Goal: Information Seeking & Learning: Find specific fact

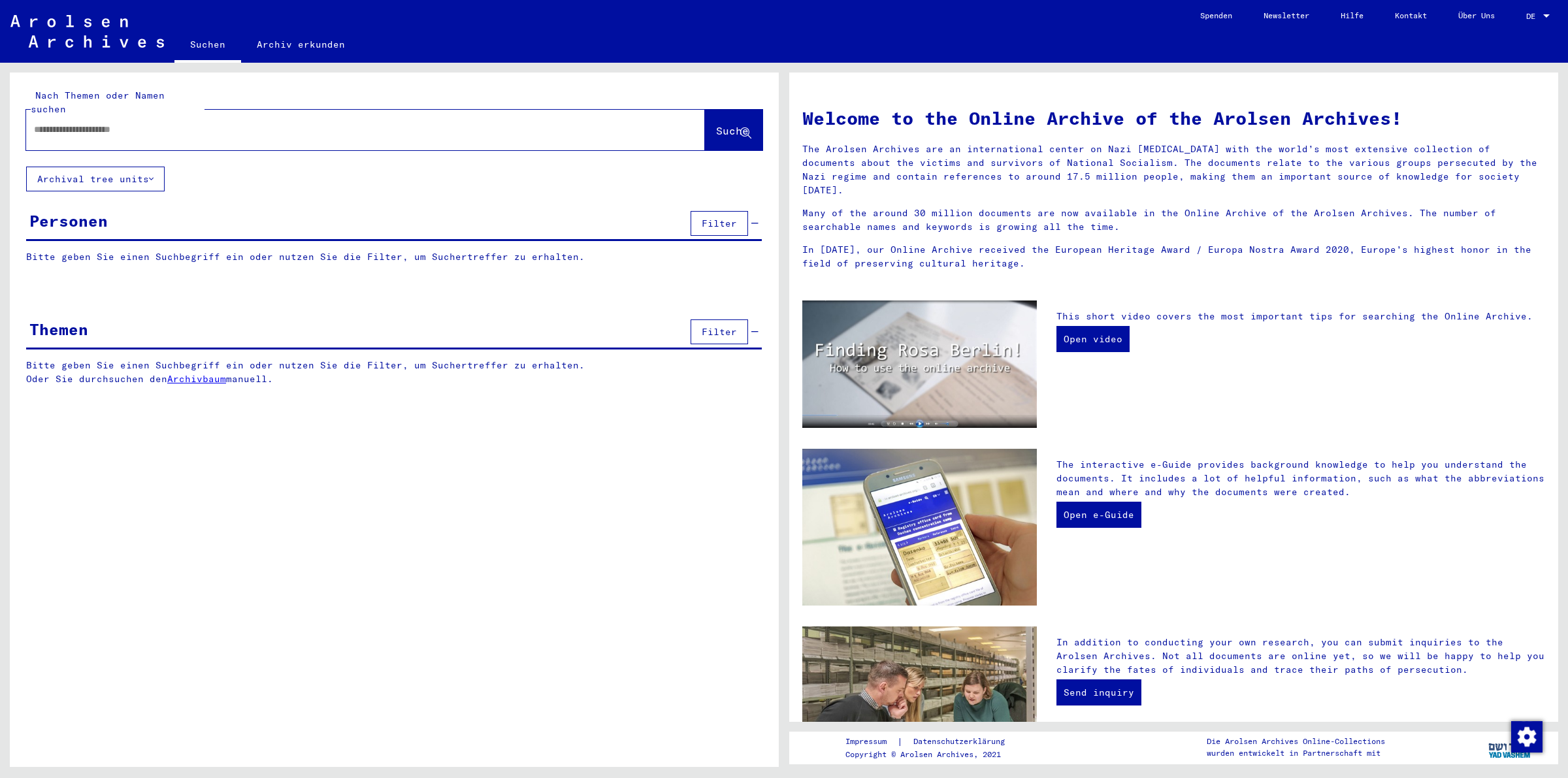
type input "****"
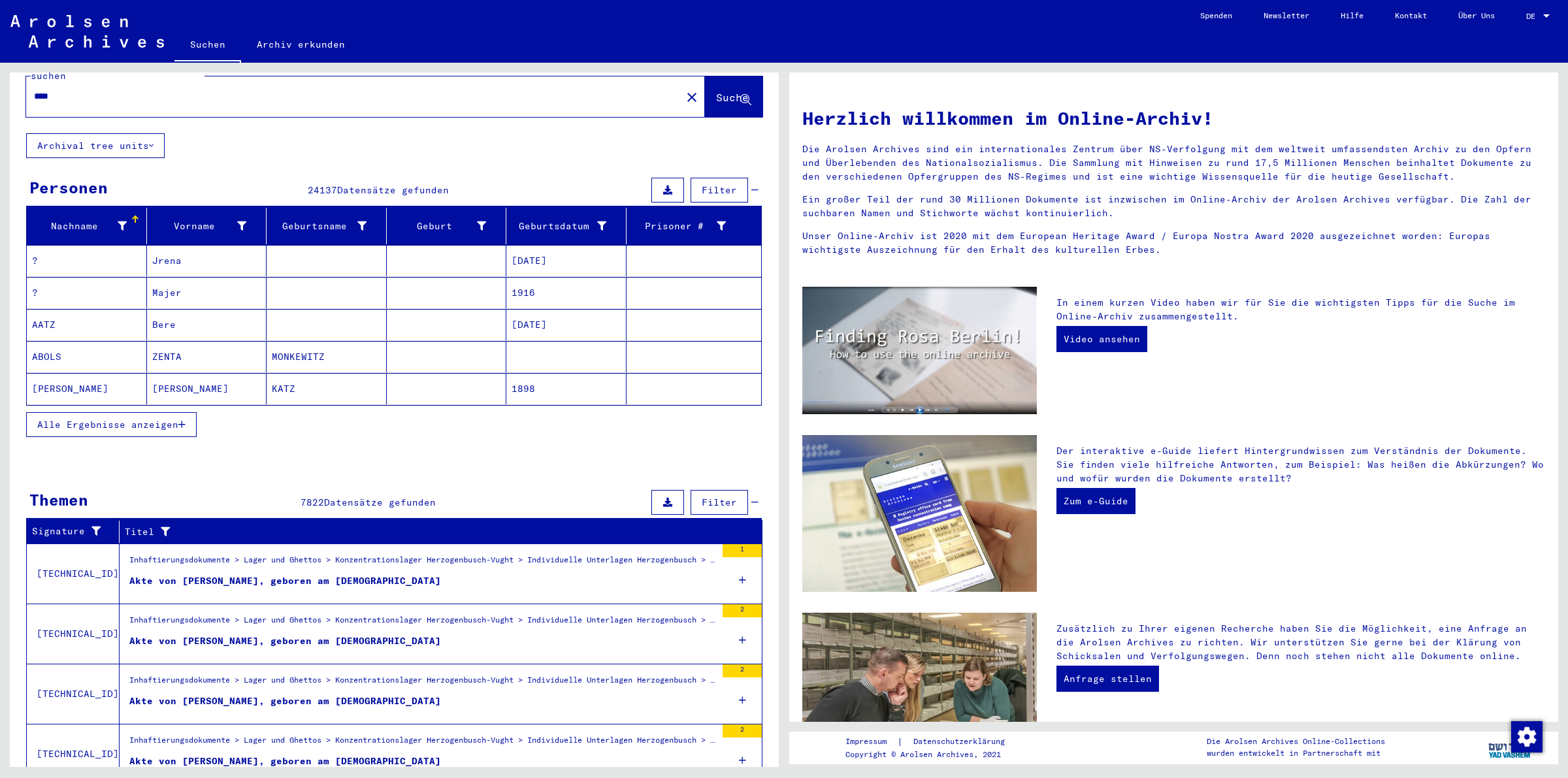
scroll to position [1, 0]
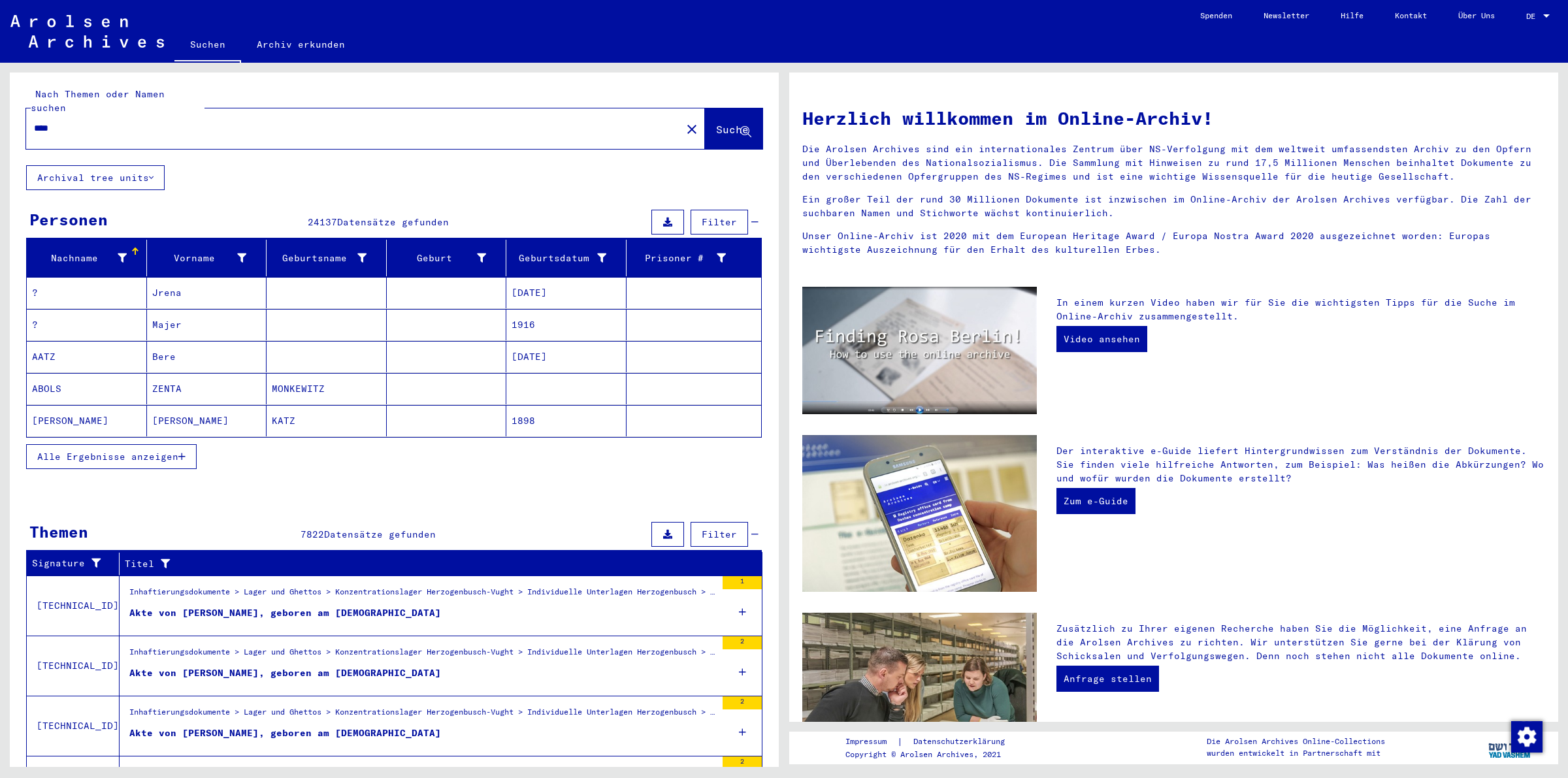
click at [117, 451] on span "Alle Ergebnisse anzeigen" at bounding box center [108, 457] width 141 height 12
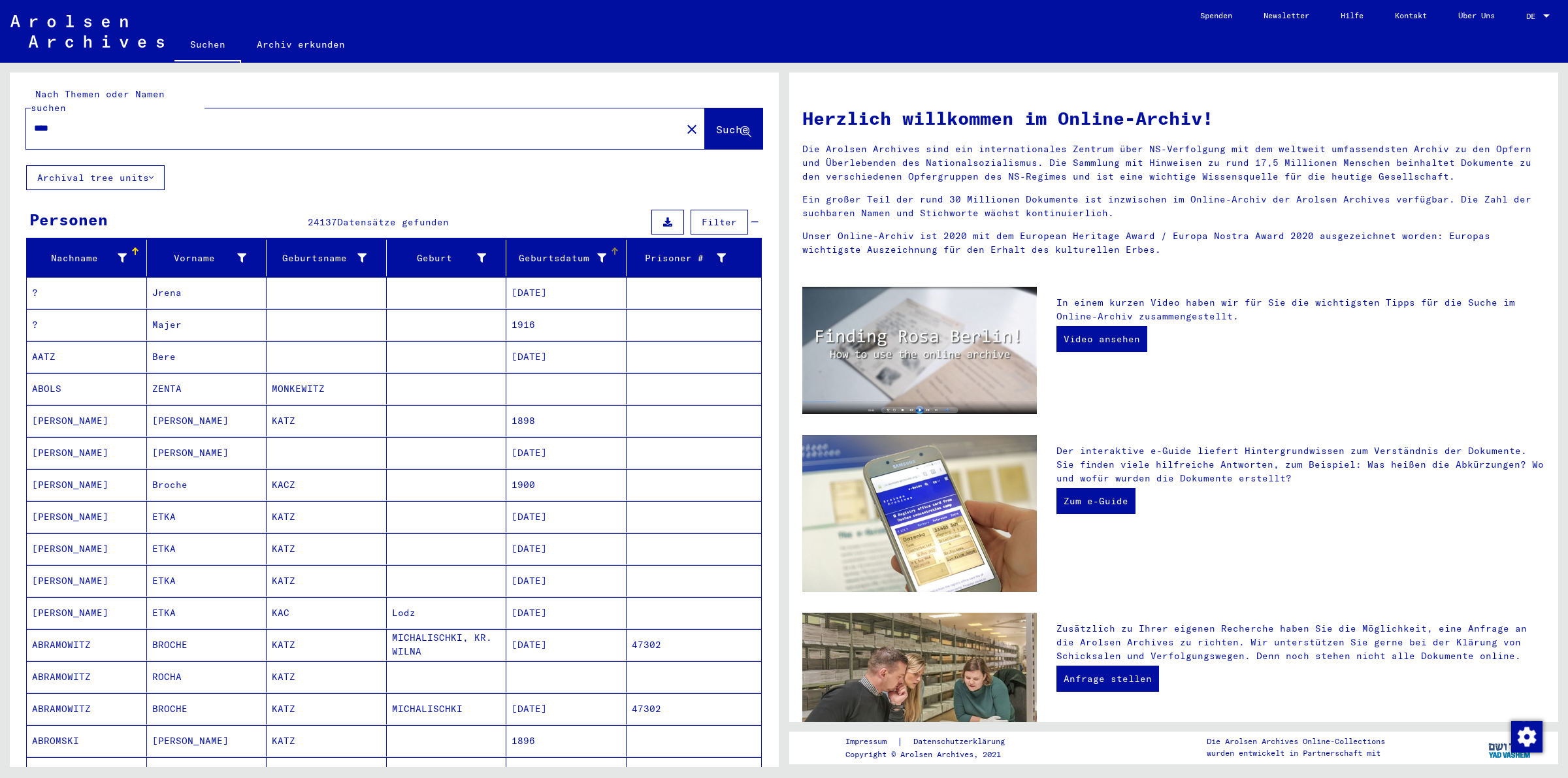
click at [614, 248] on div at bounding box center [616, 249] width 4 height 4
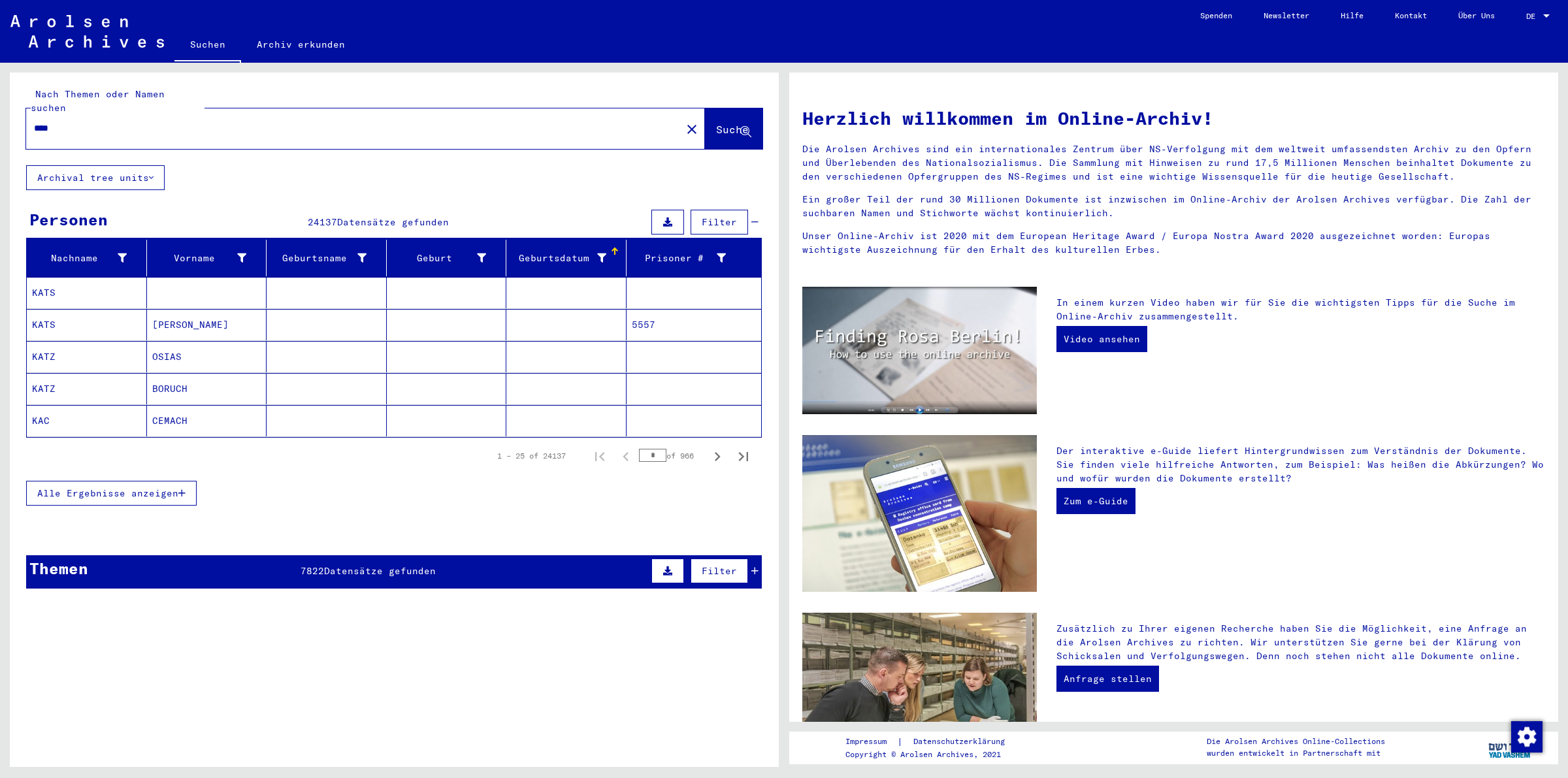
click at [109, 487] on span "Alle Ergebnisse anzeigen" at bounding box center [108, 493] width 141 height 12
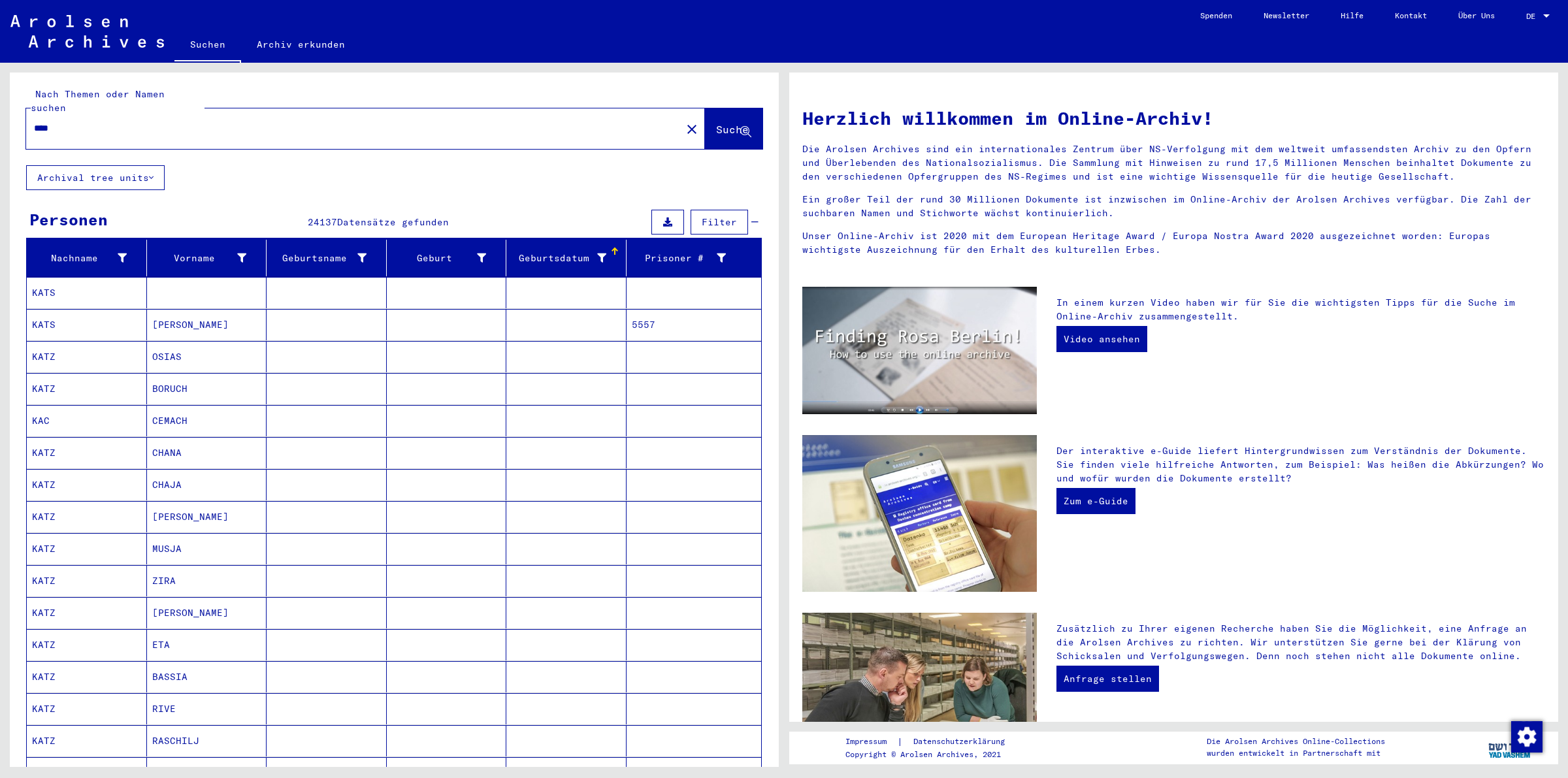
click at [203, 546] on mat-cell "MUSJA" at bounding box center [207, 548] width 120 height 32
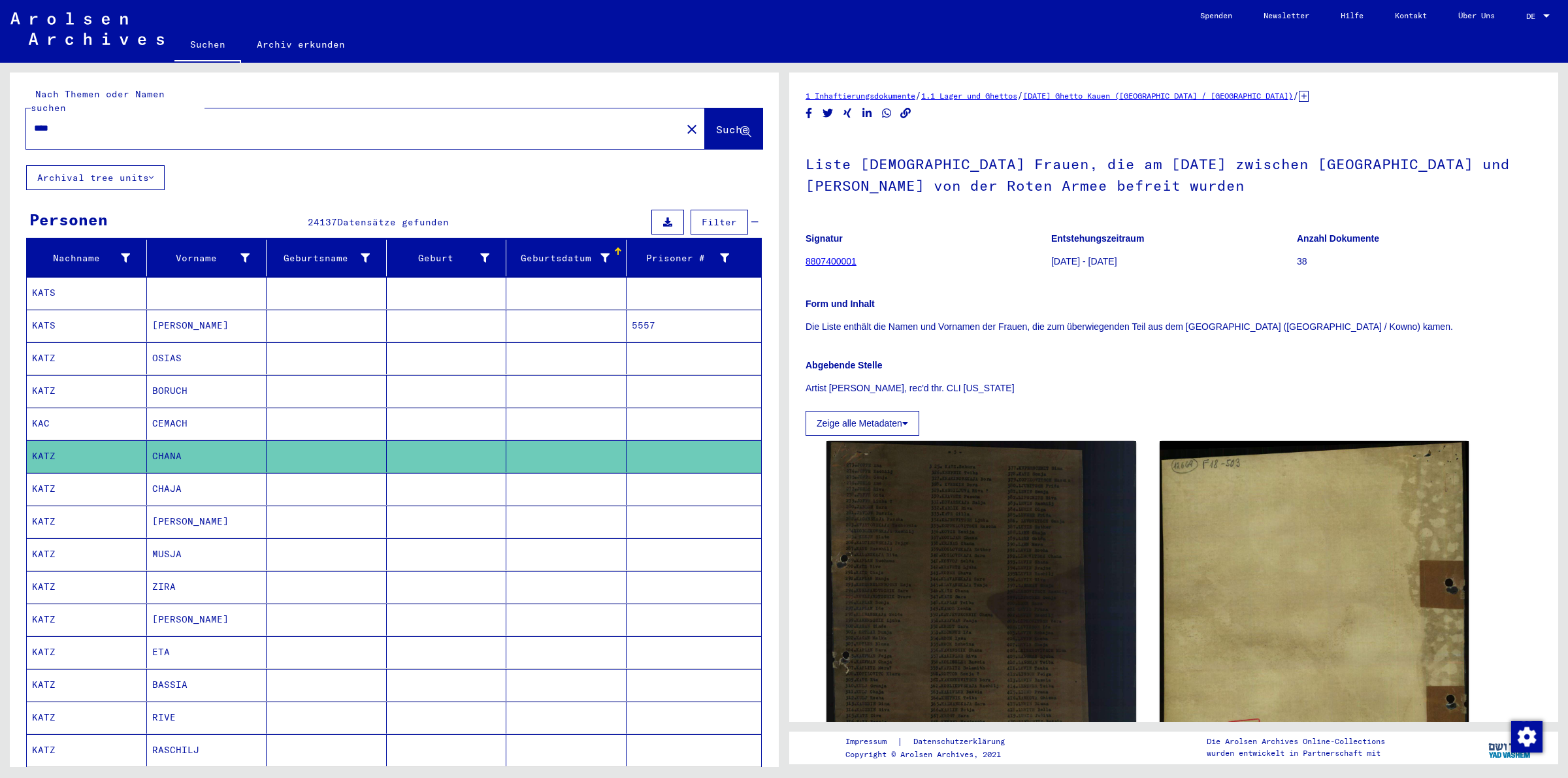
click at [194, 278] on mat-cell at bounding box center [207, 293] width 120 height 32
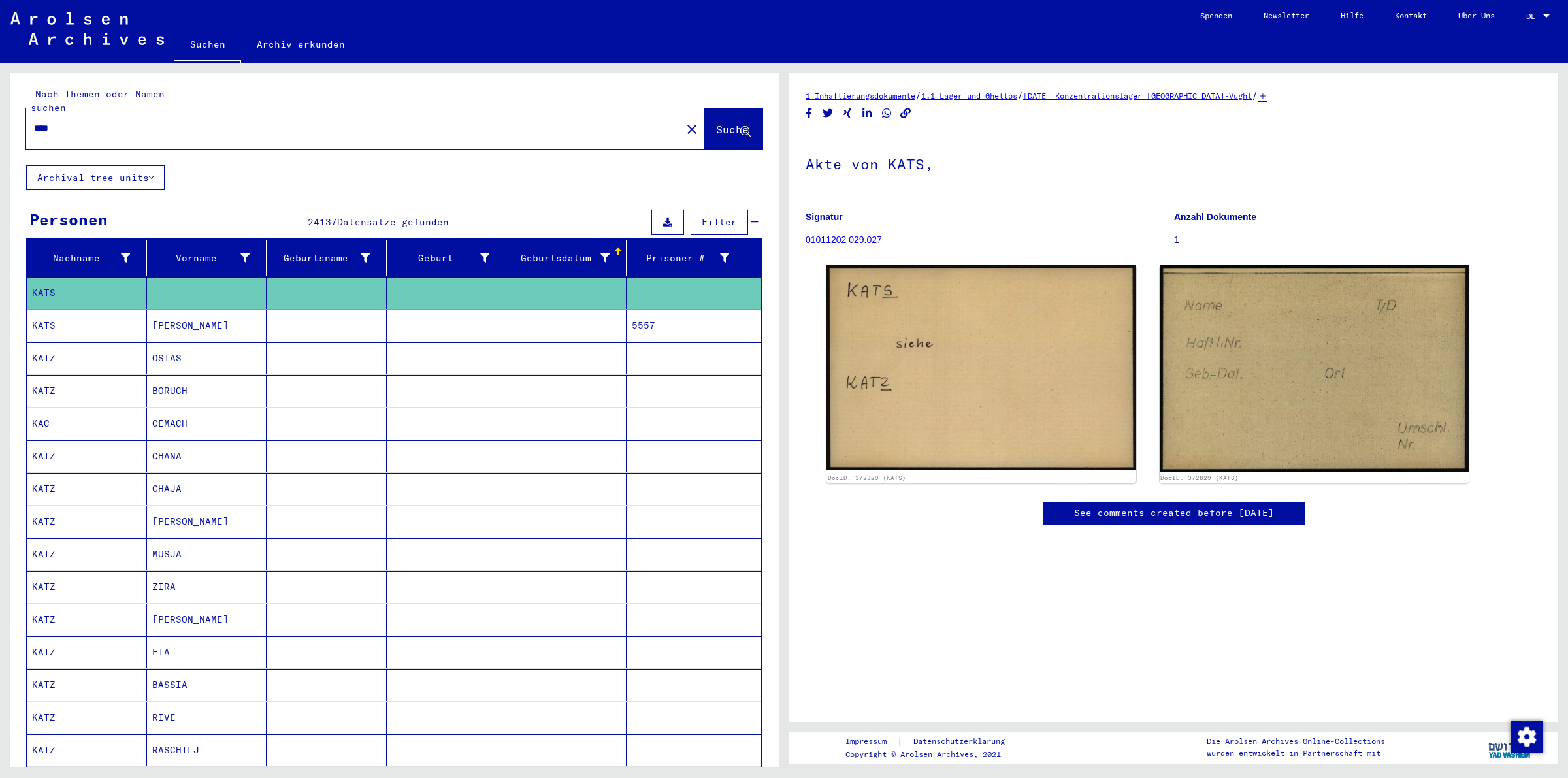
click at [187, 315] on mat-cell "[PERSON_NAME]" at bounding box center [207, 326] width 120 height 32
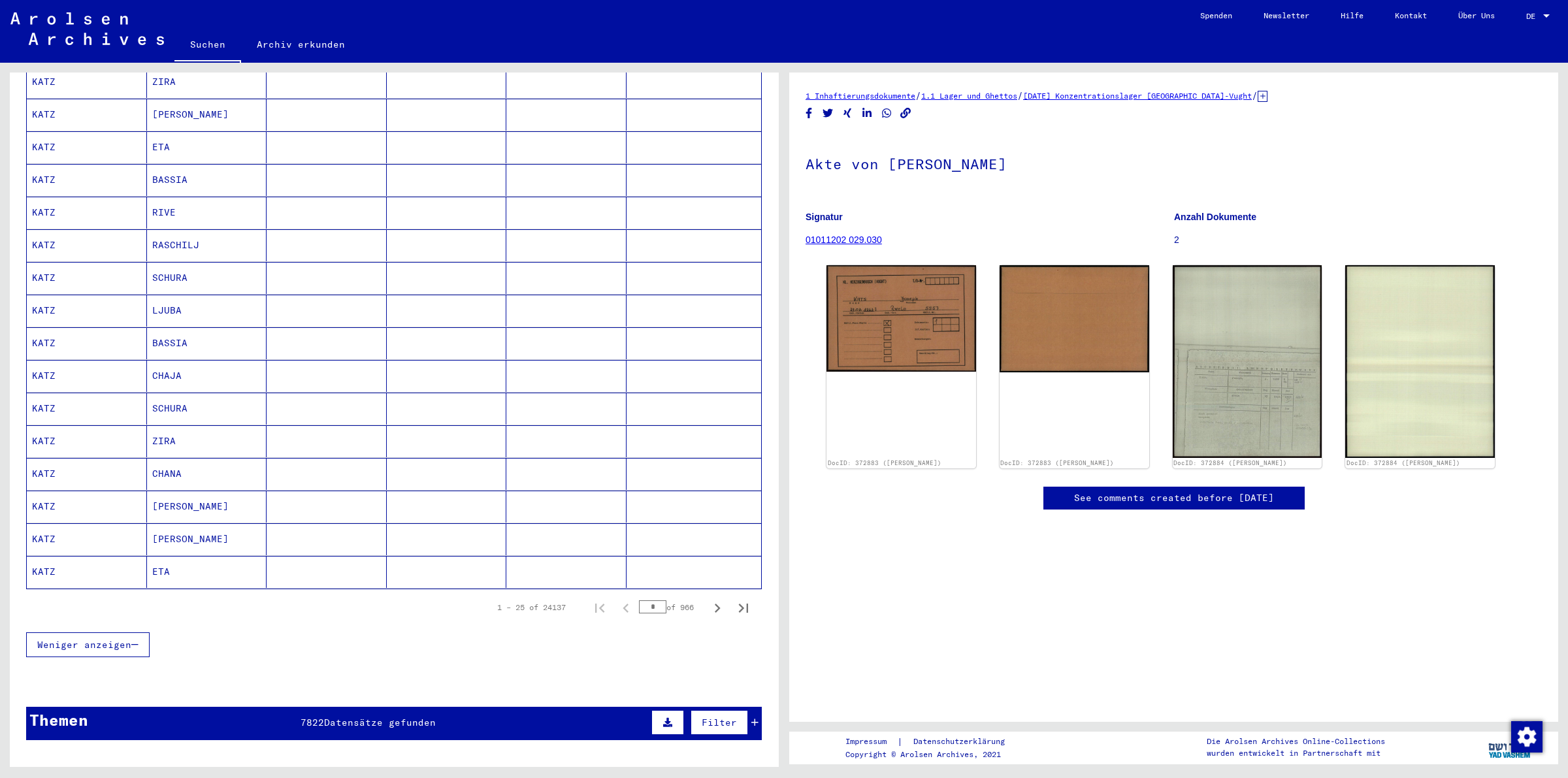
scroll to position [546, 0]
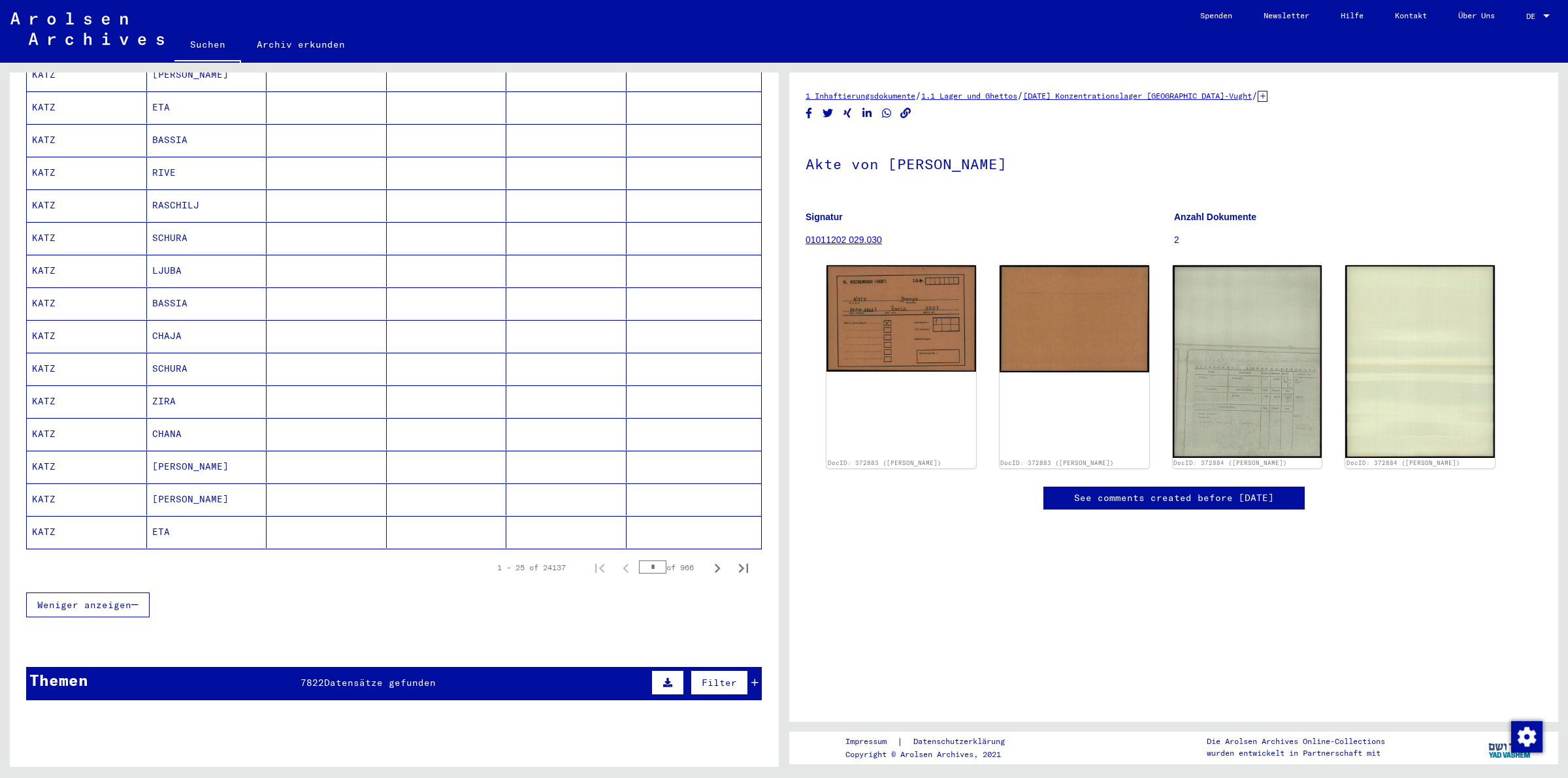
click at [648, 562] on input "*" at bounding box center [652, 567] width 27 height 13
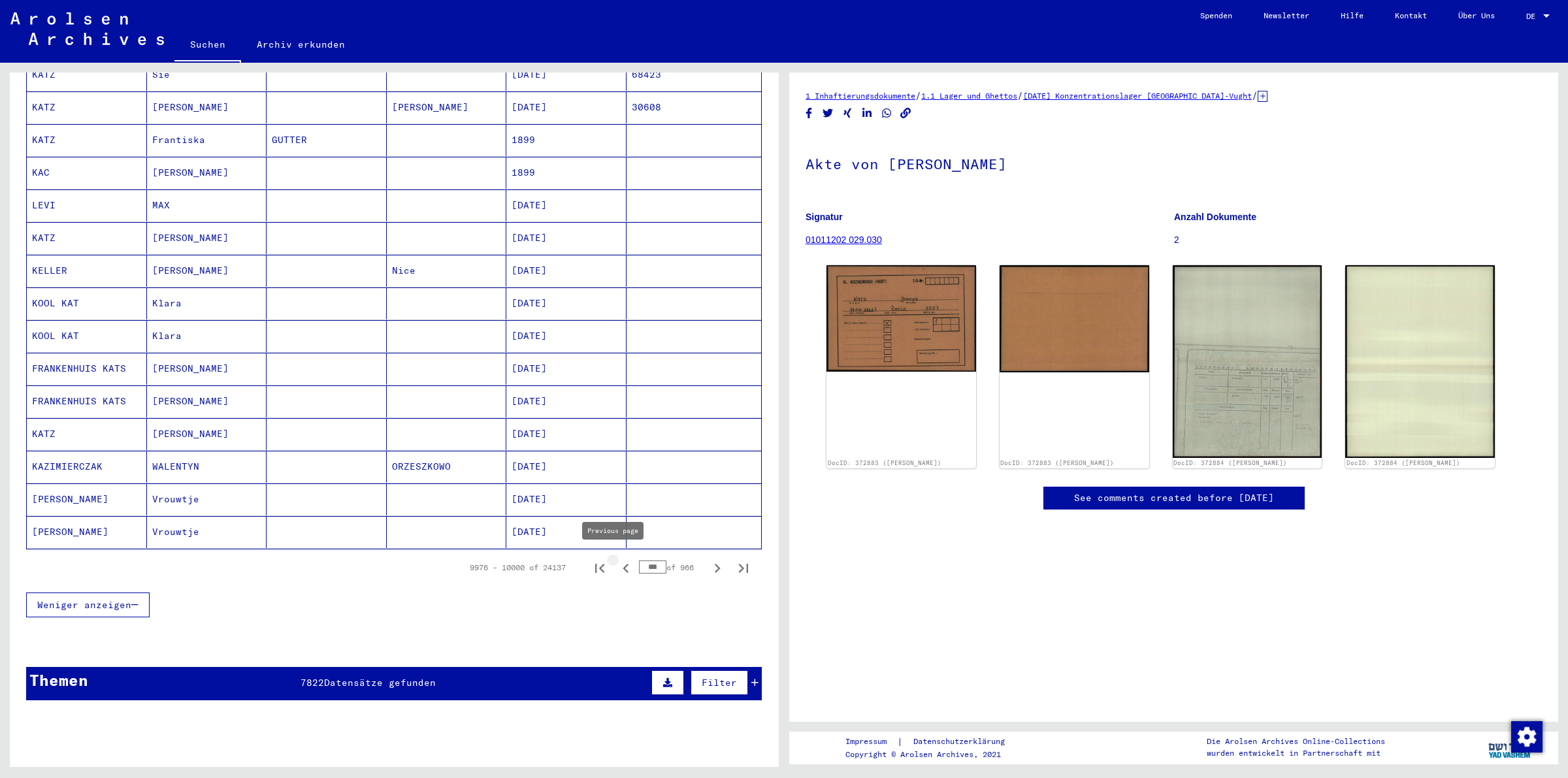
click at [617, 560] on icon "Previous page" at bounding box center [626, 568] width 18 height 18
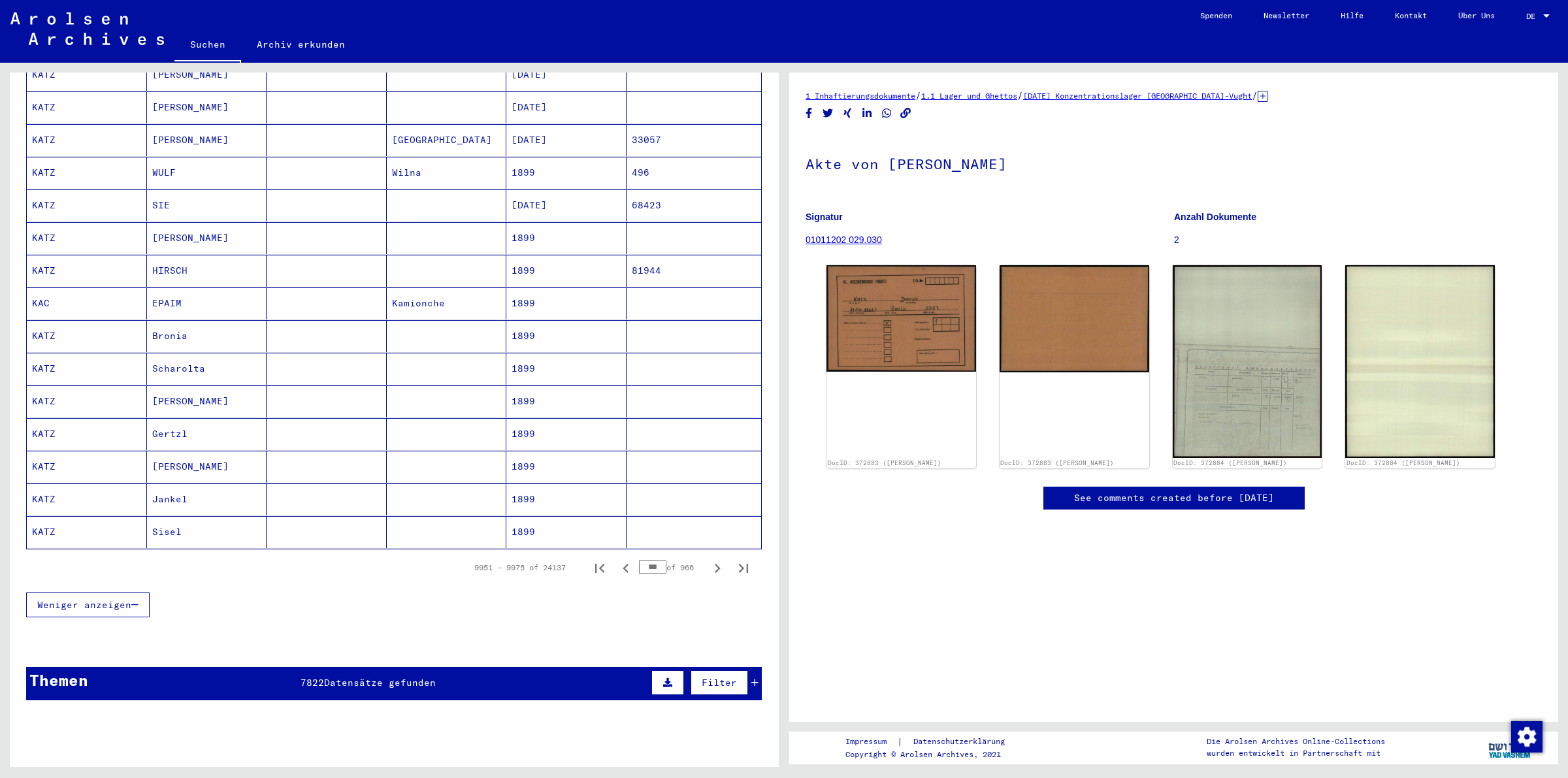
click at [617, 560] on icon "Previous page" at bounding box center [626, 568] width 18 height 18
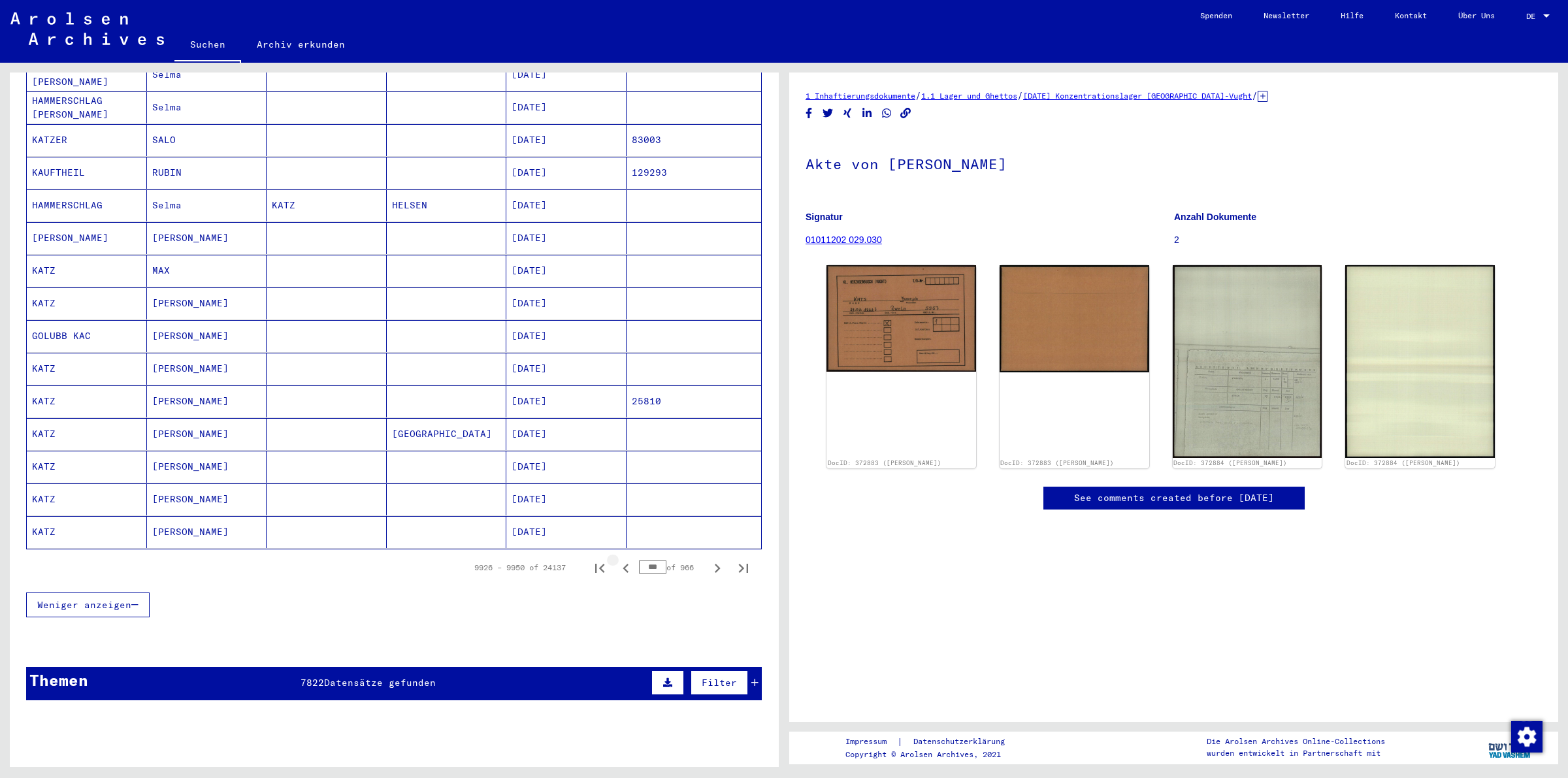
click at [617, 560] on icon "Previous page" at bounding box center [626, 568] width 18 height 18
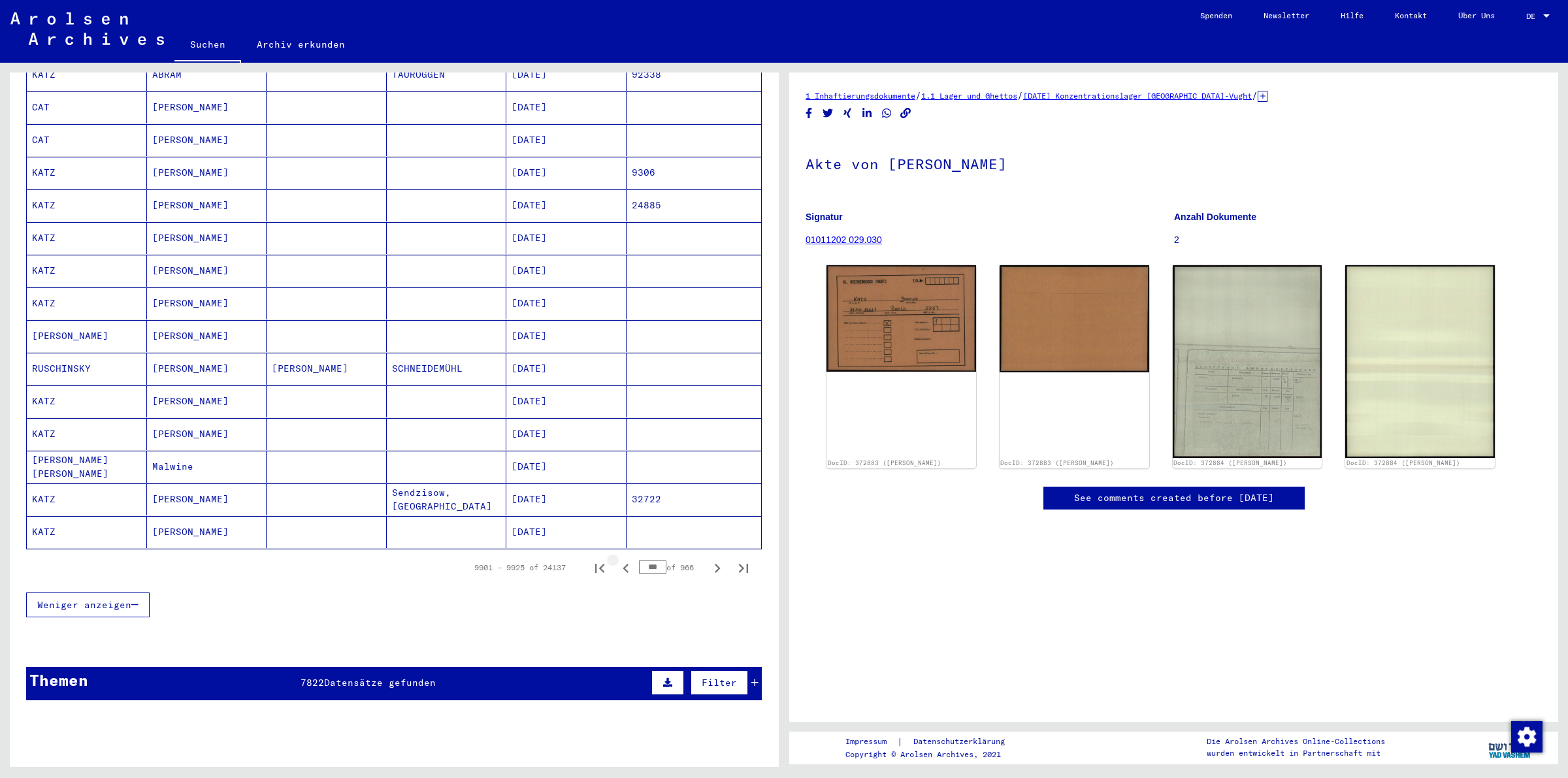
click at [617, 560] on icon "Previous page" at bounding box center [626, 568] width 18 height 18
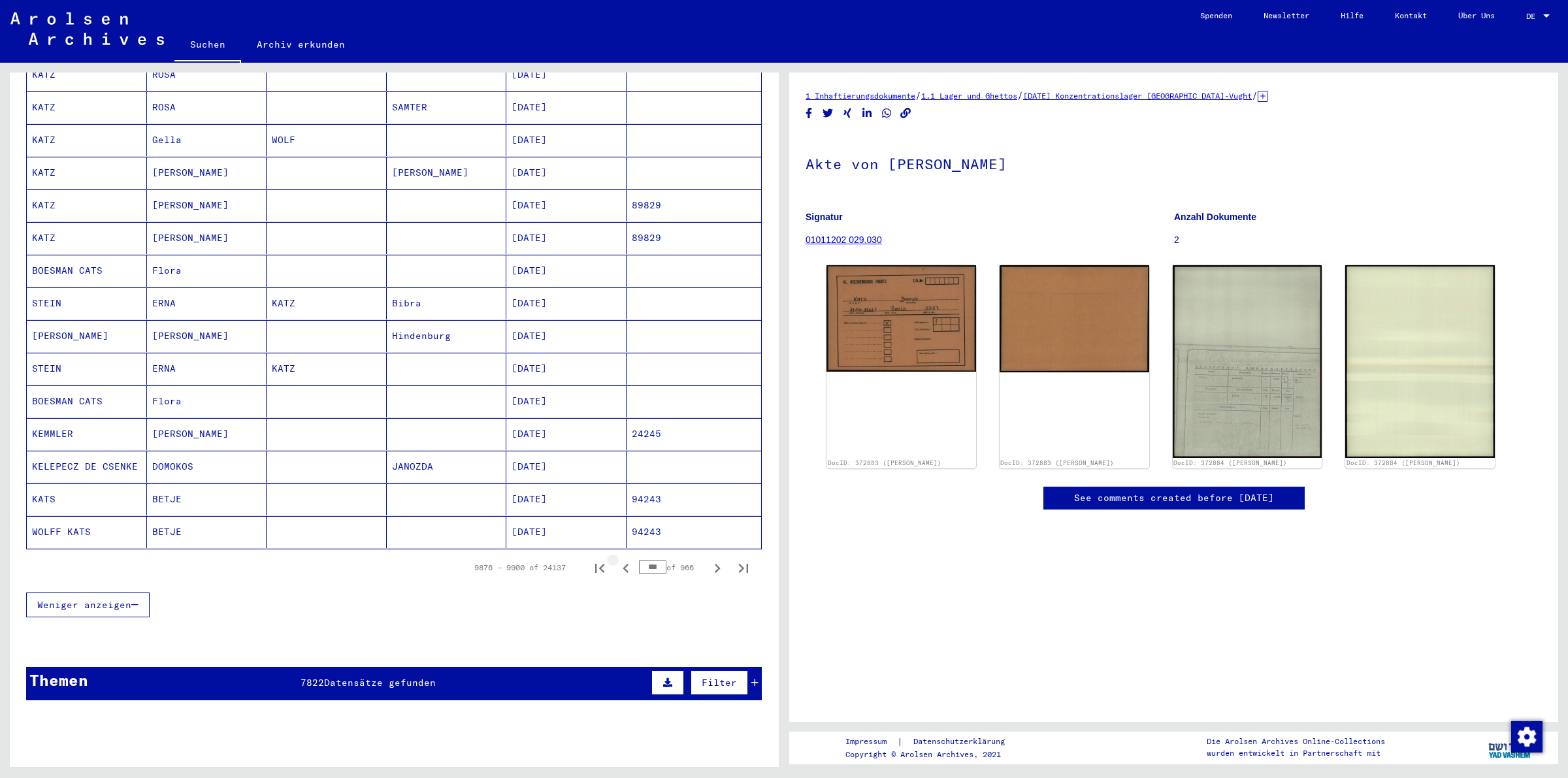
click at [617, 560] on icon "Previous page" at bounding box center [626, 568] width 18 height 18
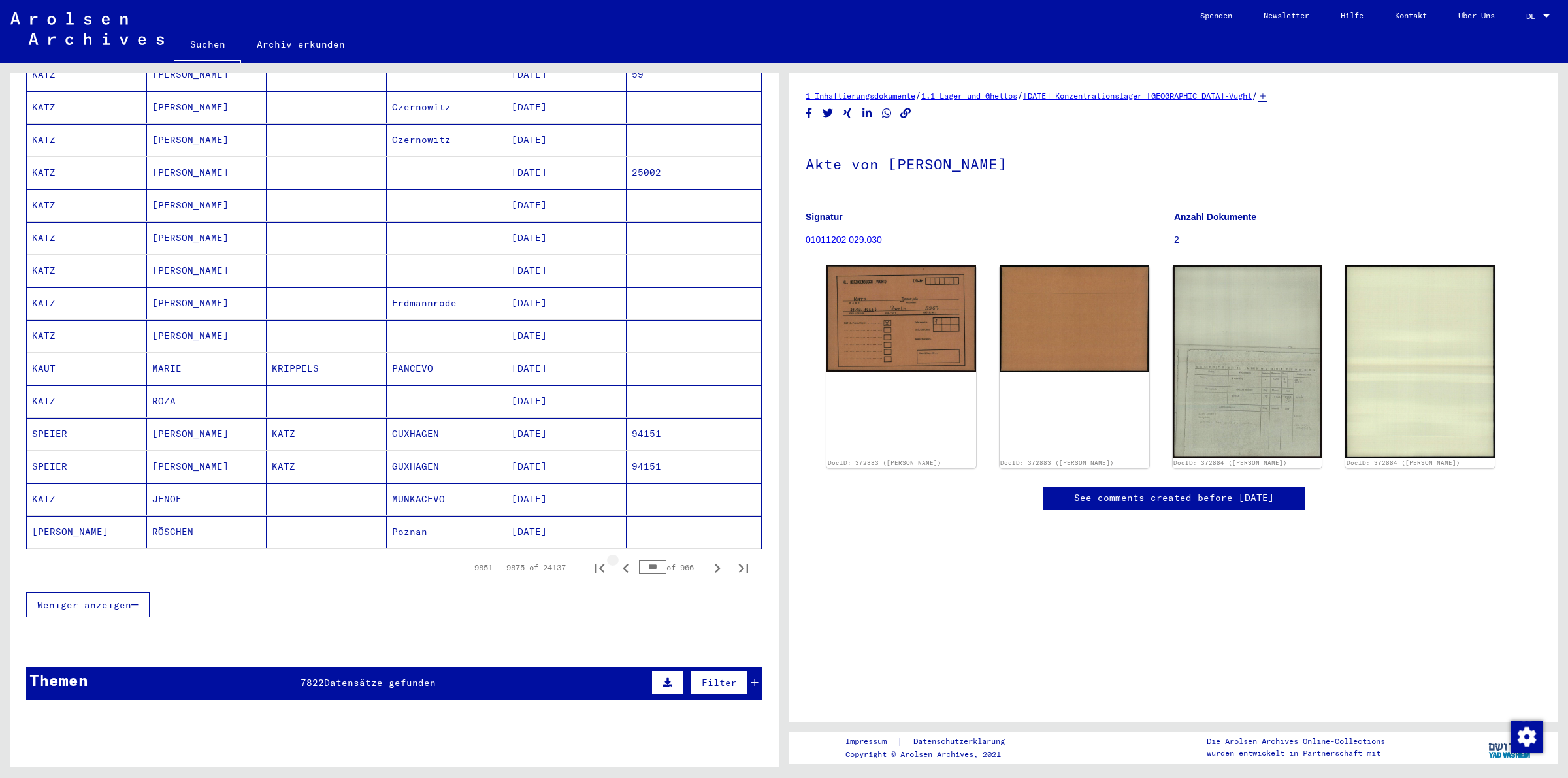
click at [617, 560] on icon "Previous page" at bounding box center [626, 568] width 18 height 18
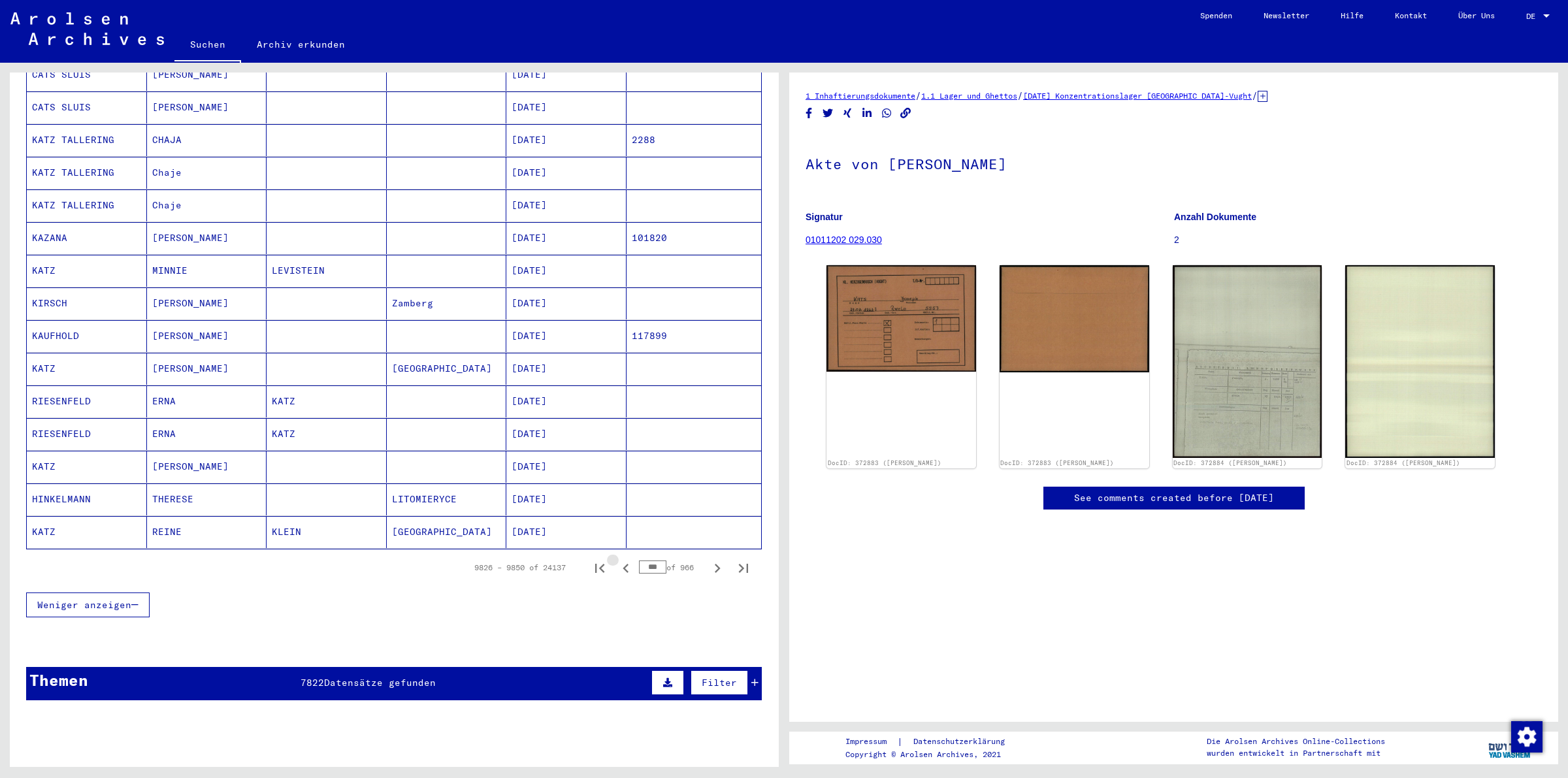
click at [617, 560] on icon "Previous page" at bounding box center [626, 568] width 18 height 18
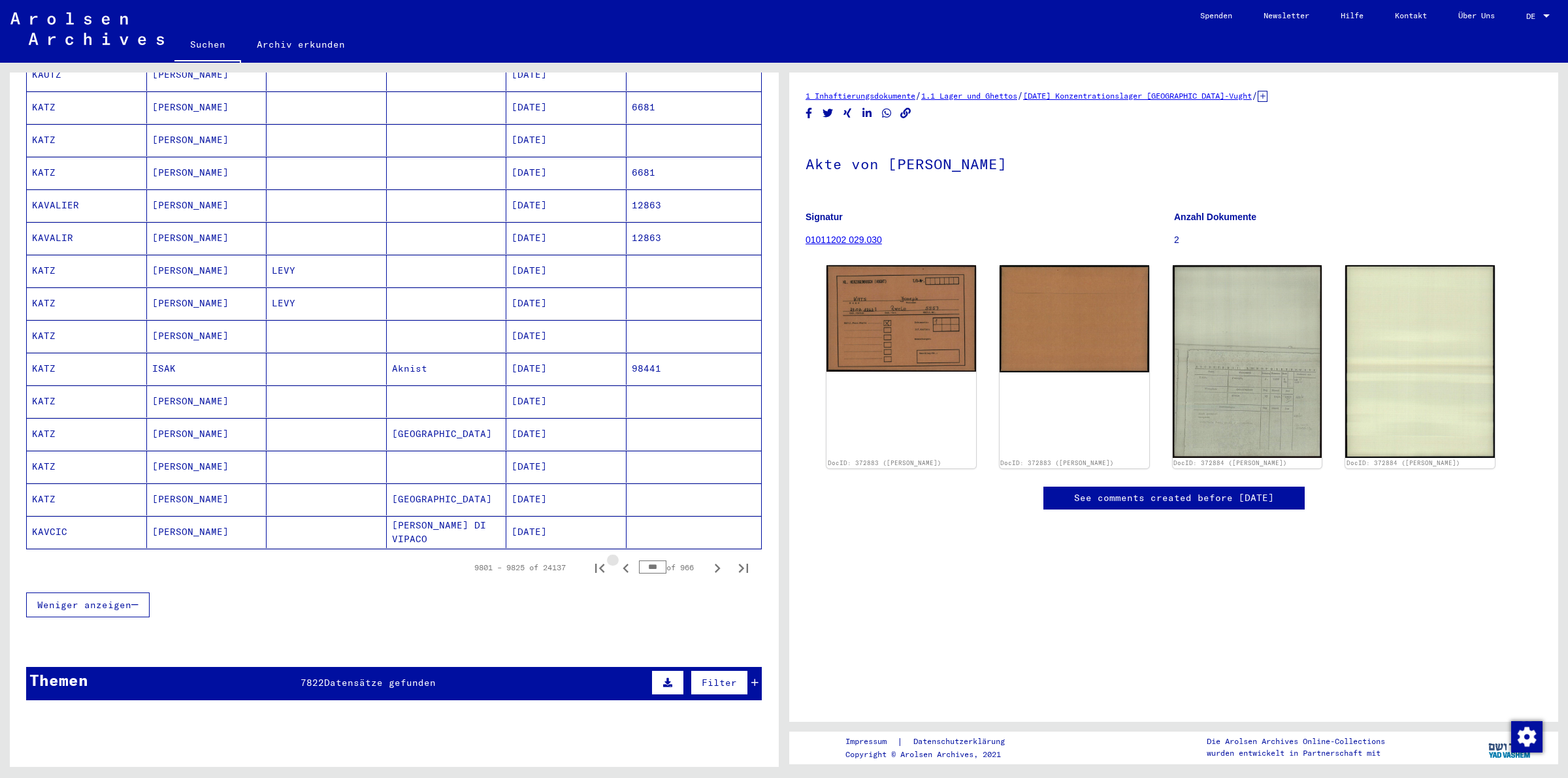
click at [617, 560] on icon "Previous page" at bounding box center [626, 568] width 18 height 18
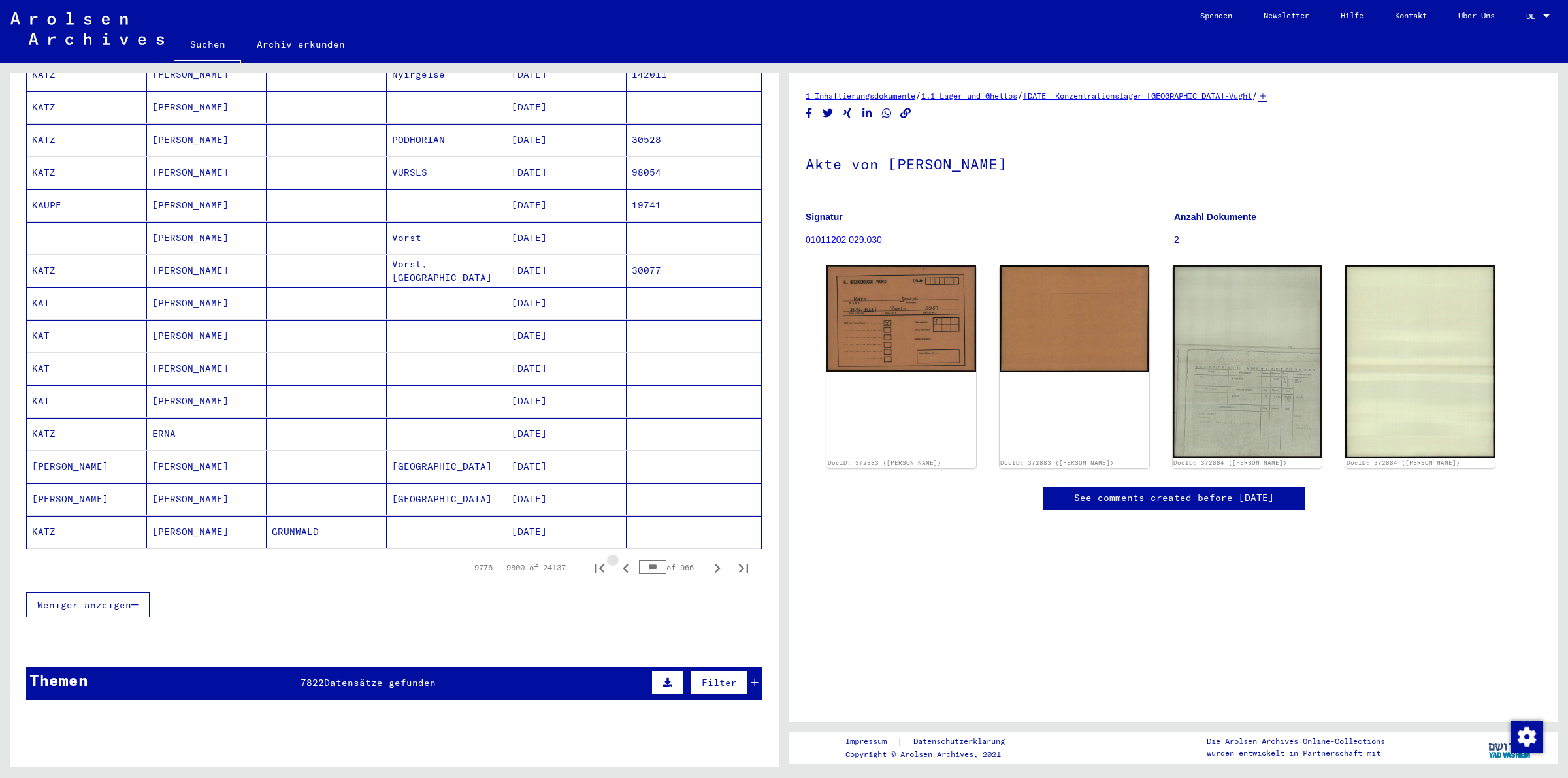
click at [617, 560] on icon "Previous page" at bounding box center [626, 568] width 18 height 18
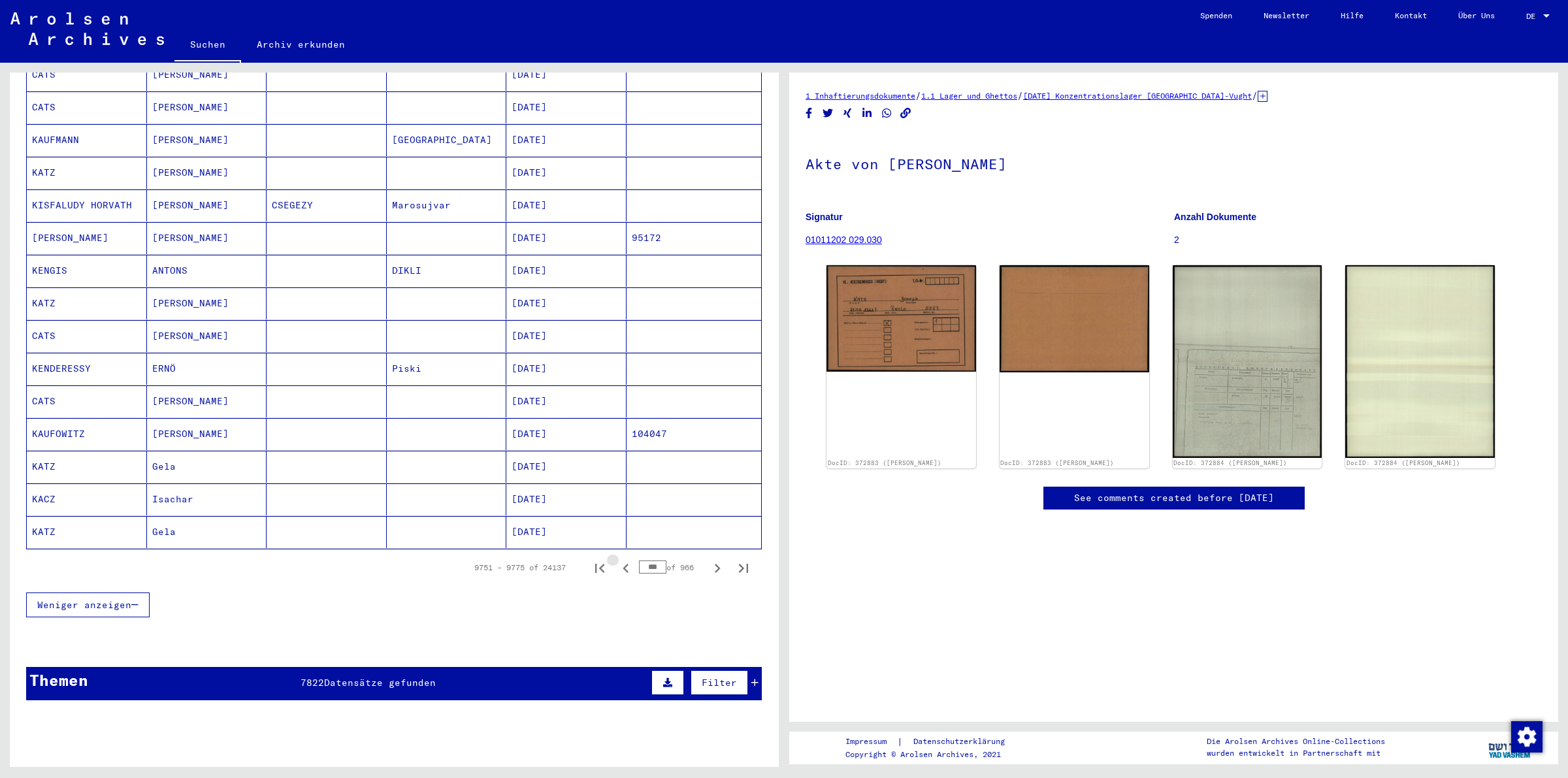
click at [617, 560] on icon "Previous page" at bounding box center [626, 568] width 18 height 18
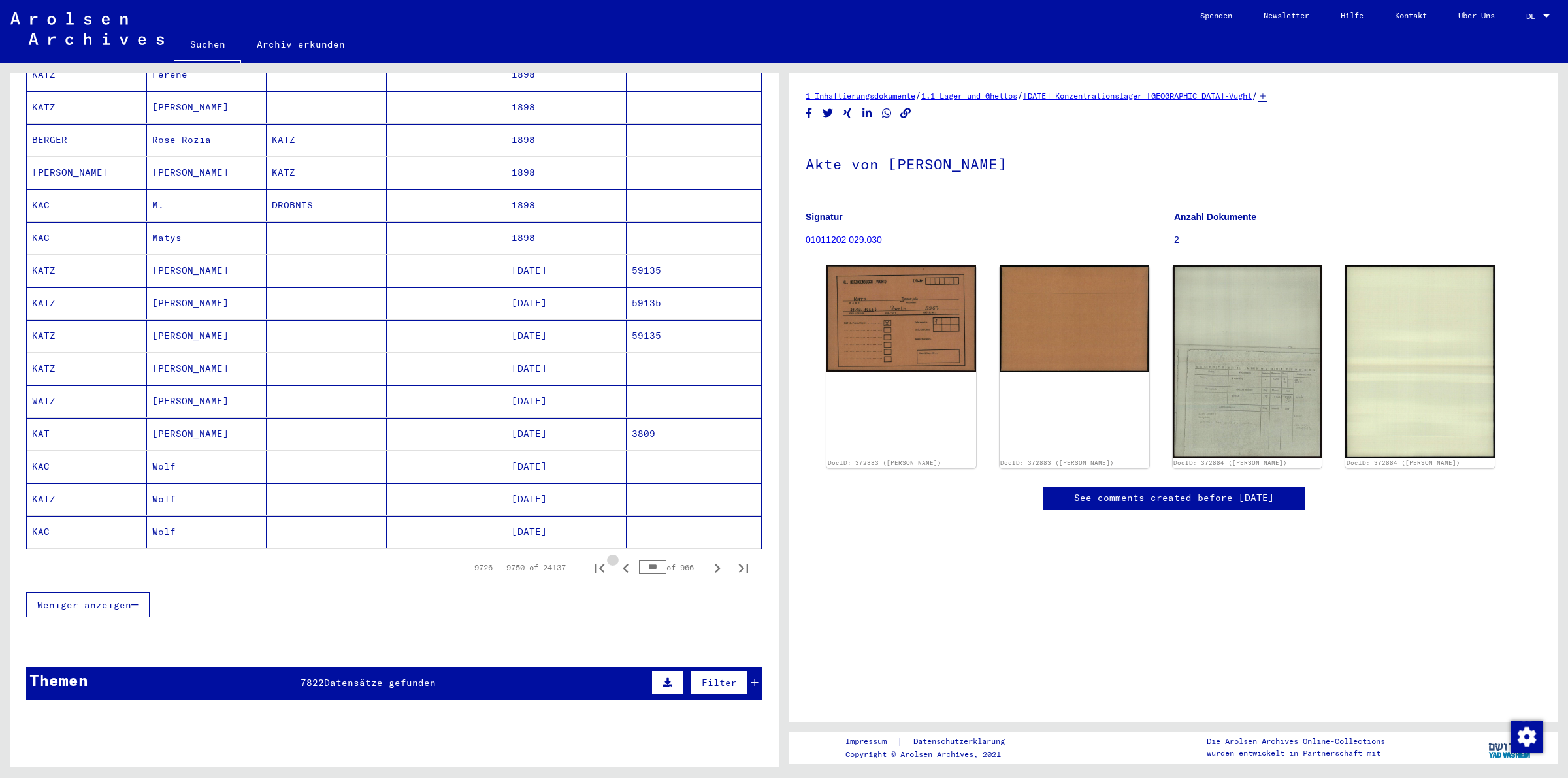
click at [617, 560] on icon "Previous page" at bounding box center [626, 568] width 18 height 18
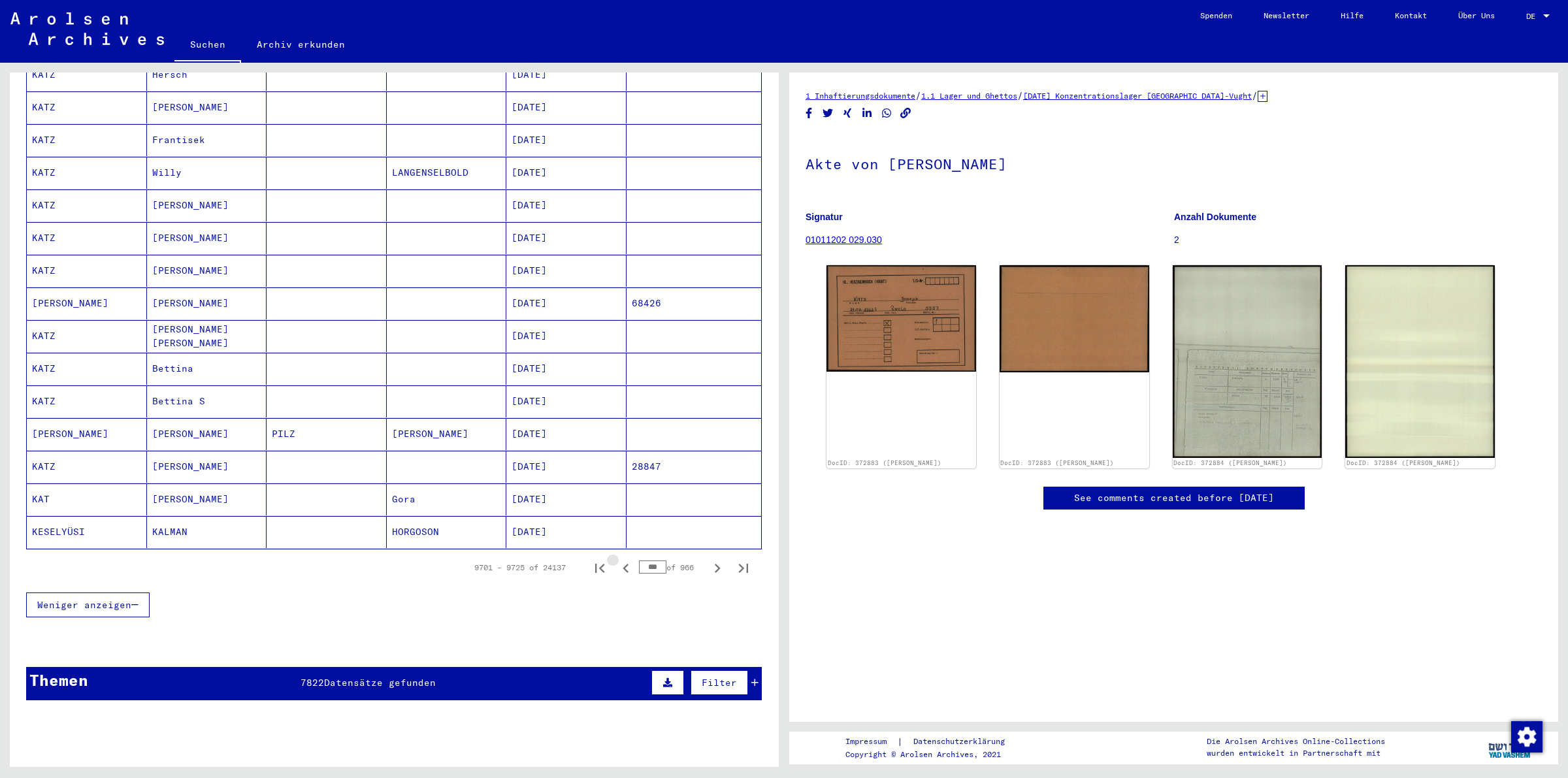
click at [617, 560] on icon "Previous page" at bounding box center [626, 568] width 18 height 18
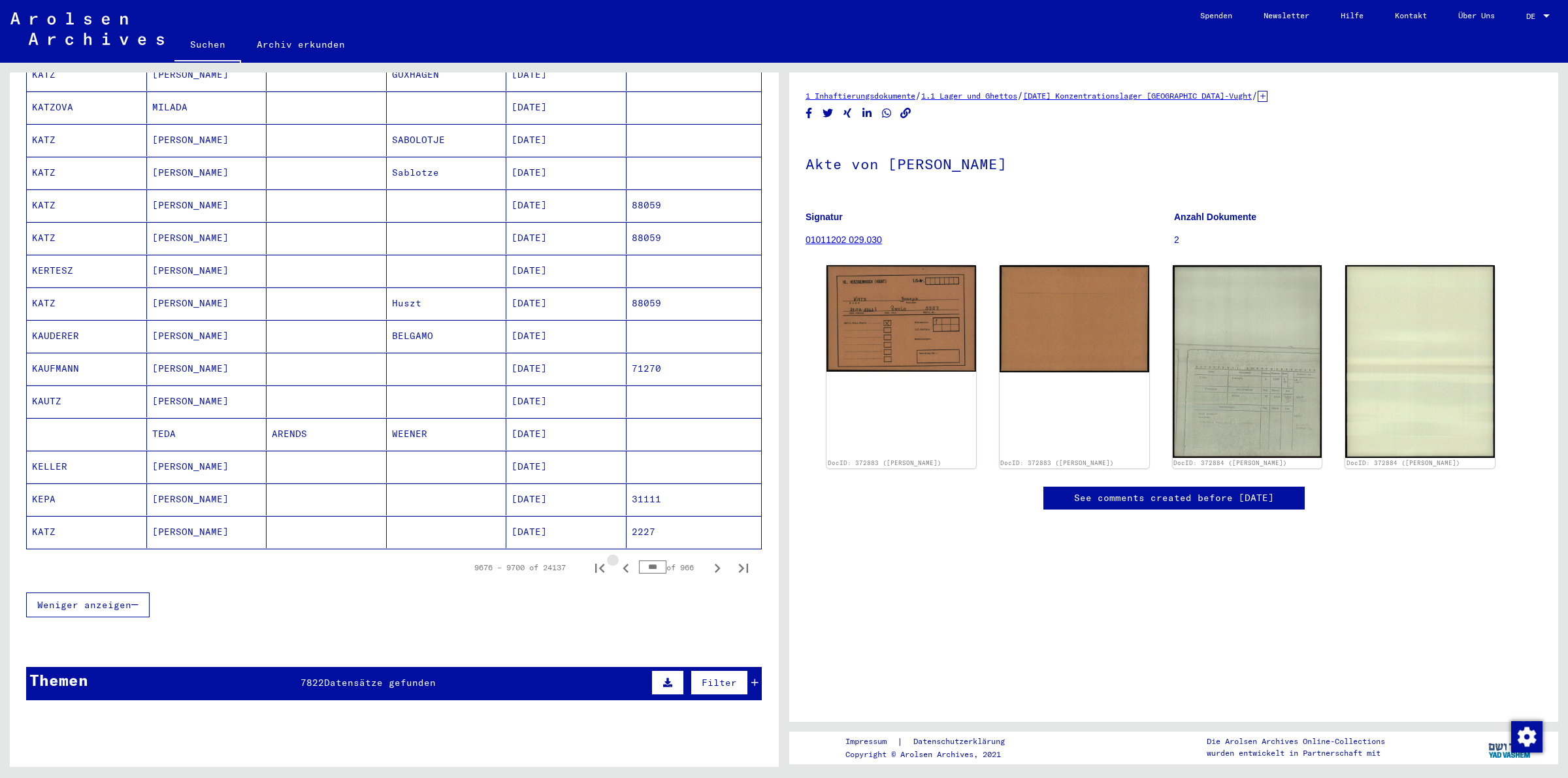
click at [617, 560] on icon "Previous page" at bounding box center [626, 568] width 18 height 18
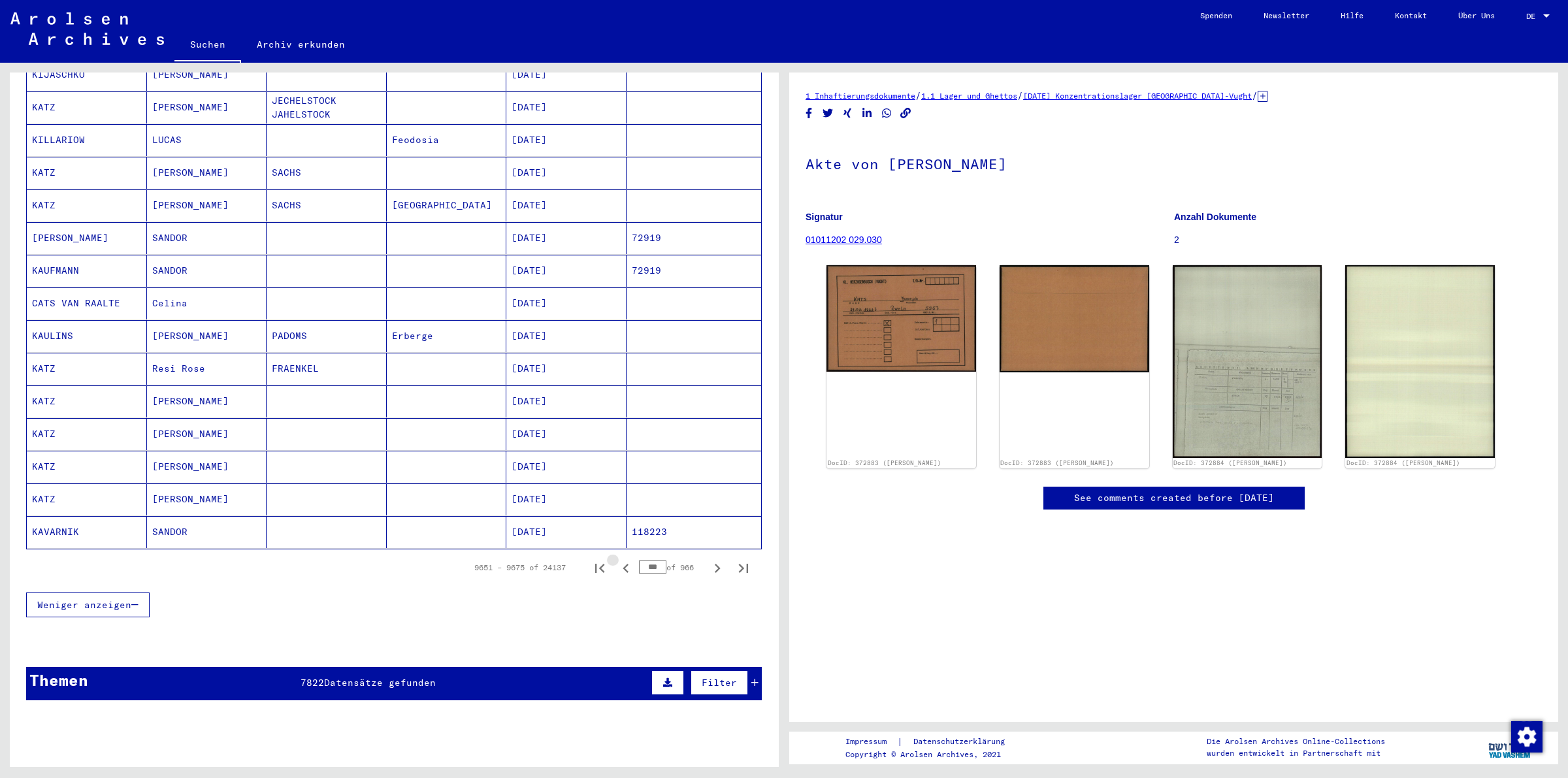
click at [617, 560] on icon "Previous page" at bounding box center [626, 568] width 18 height 18
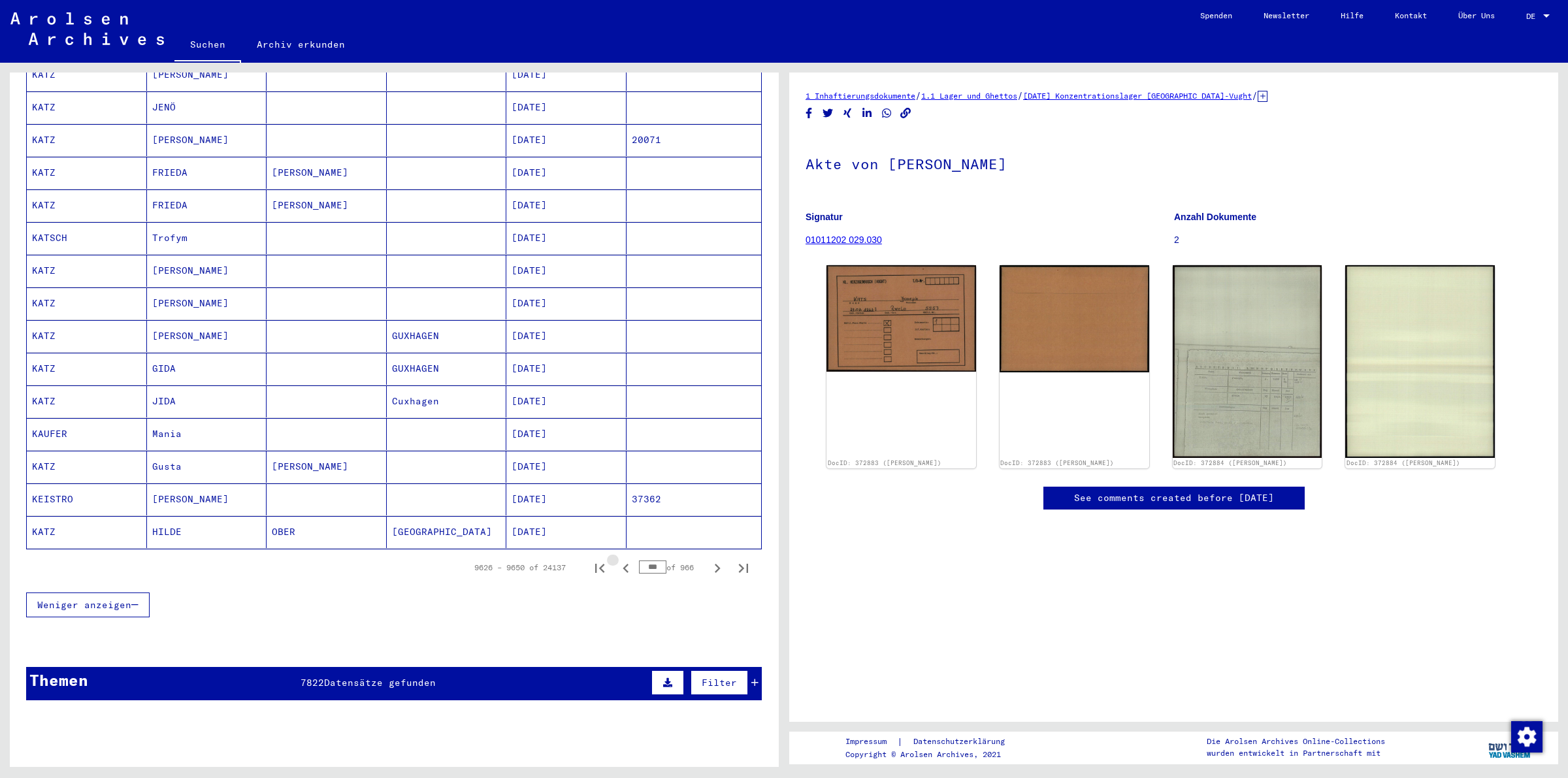
click at [617, 560] on icon "Previous page" at bounding box center [626, 568] width 18 height 18
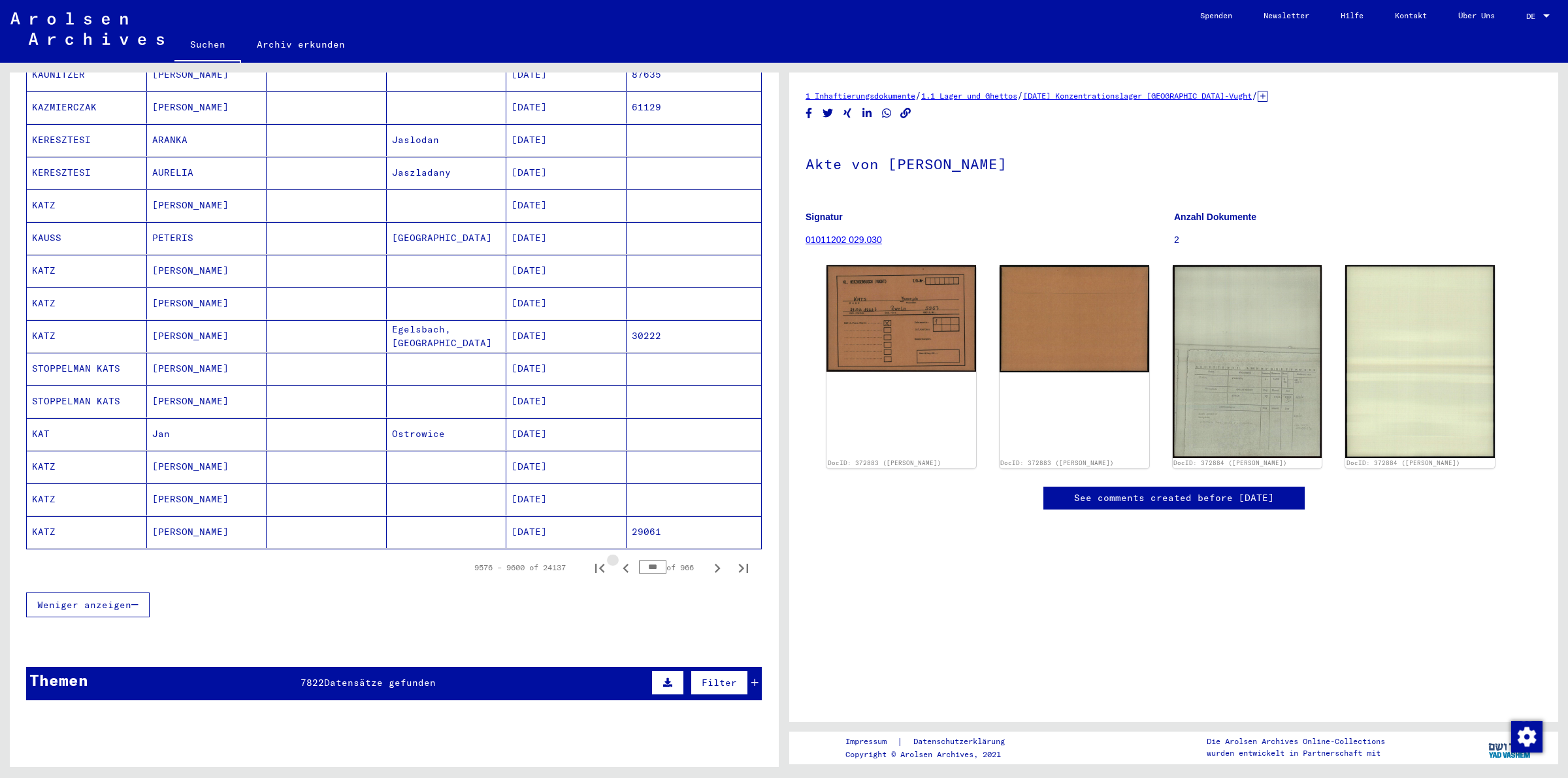
click at [617, 560] on icon "Previous page" at bounding box center [626, 568] width 18 height 18
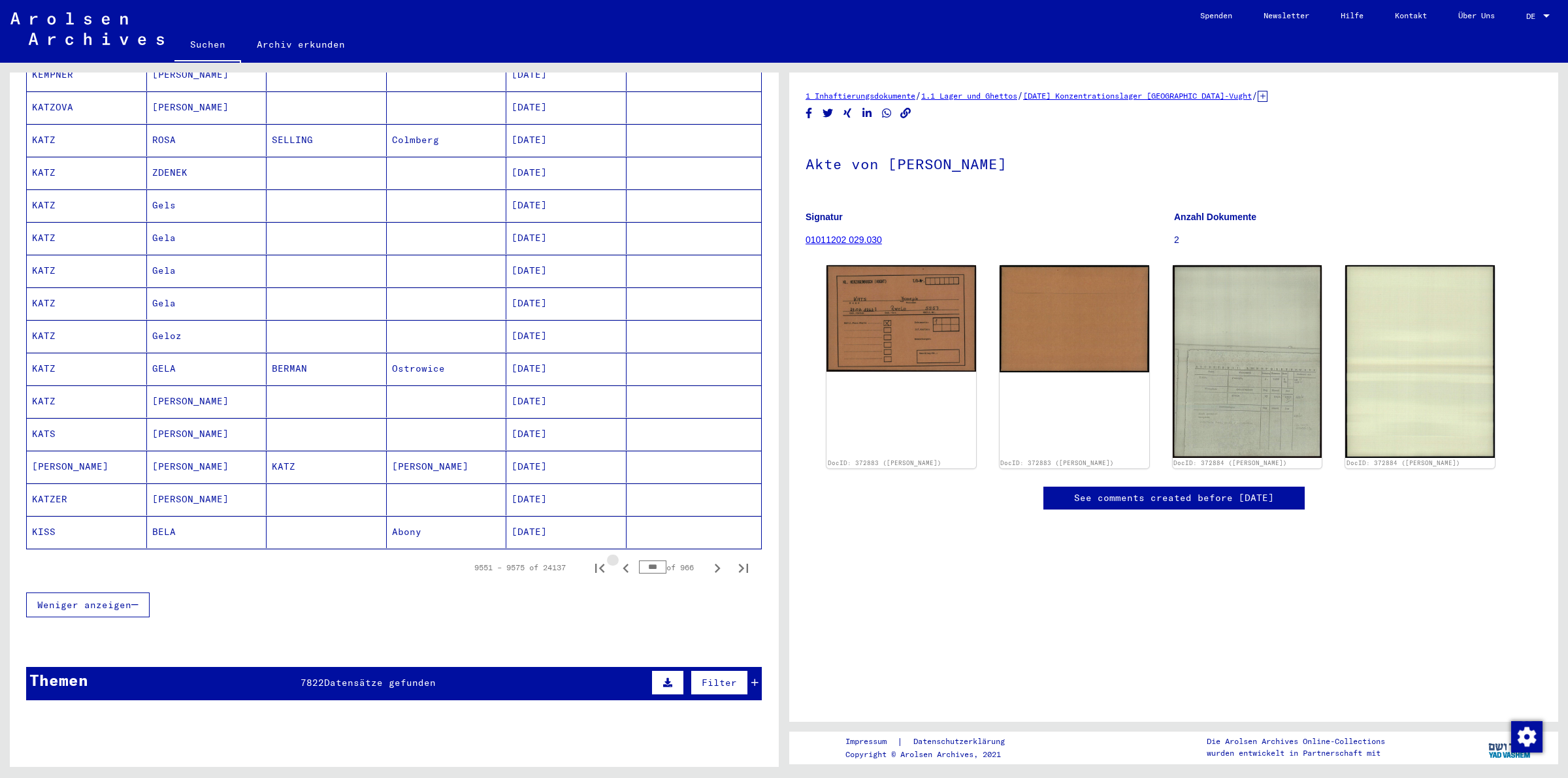
click at [617, 560] on icon "Previous page" at bounding box center [626, 568] width 18 height 18
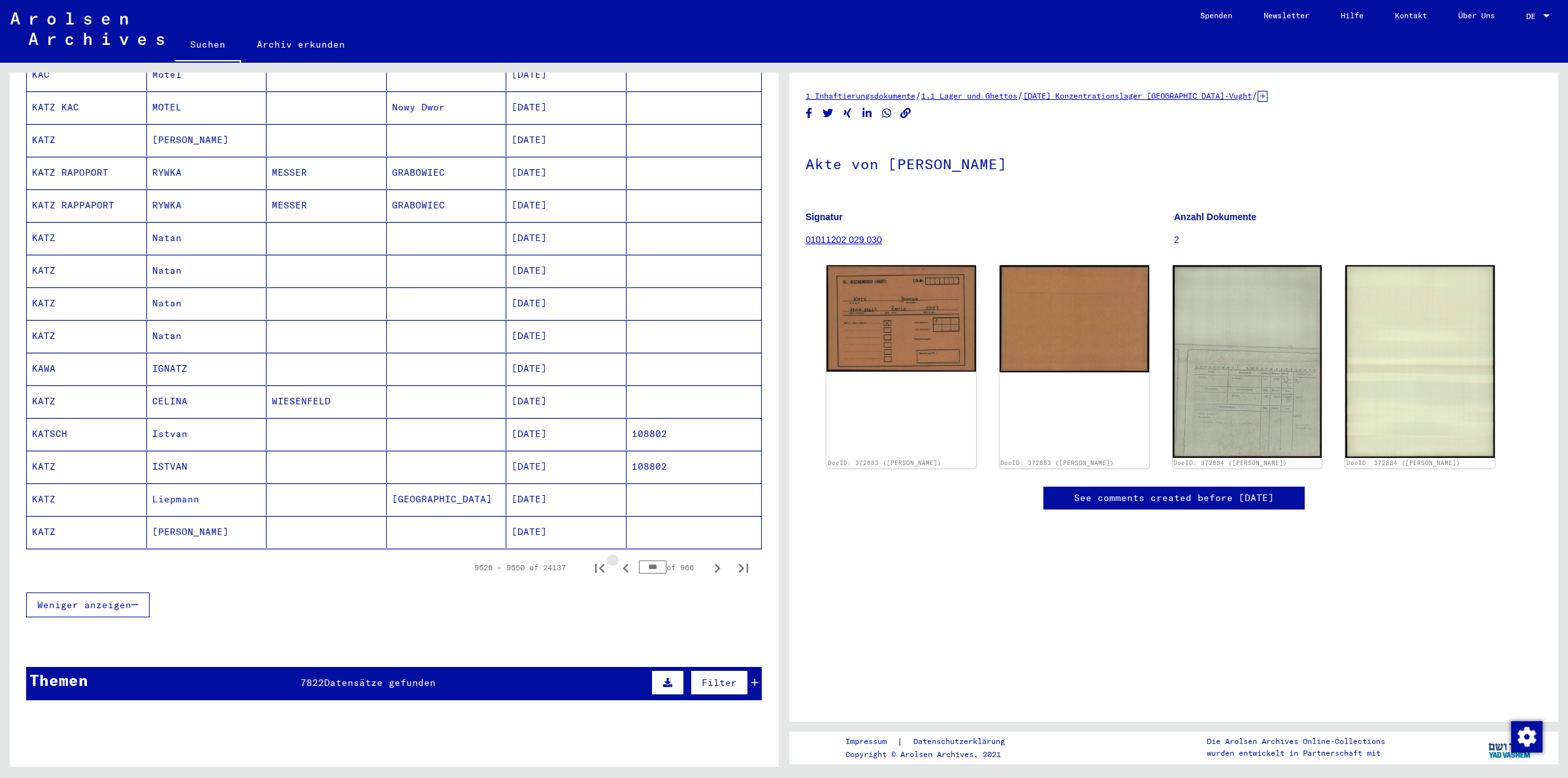
click at [617, 560] on icon "Previous page" at bounding box center [626, 568] width 18 height 18
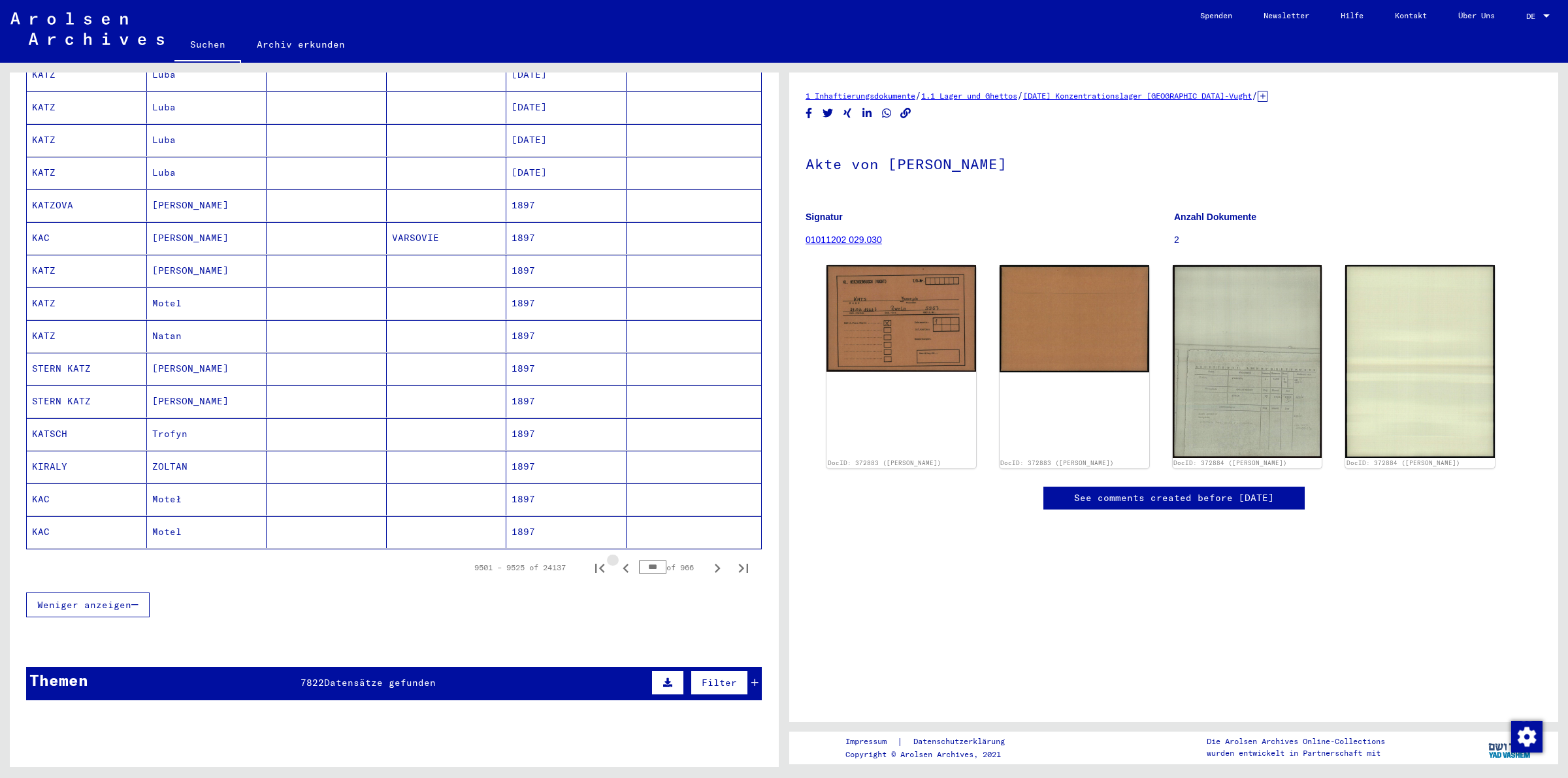
click at [617, 560] on icon "Previous page" at bounding box center [626, 568] width 18 height 18
type input "***"
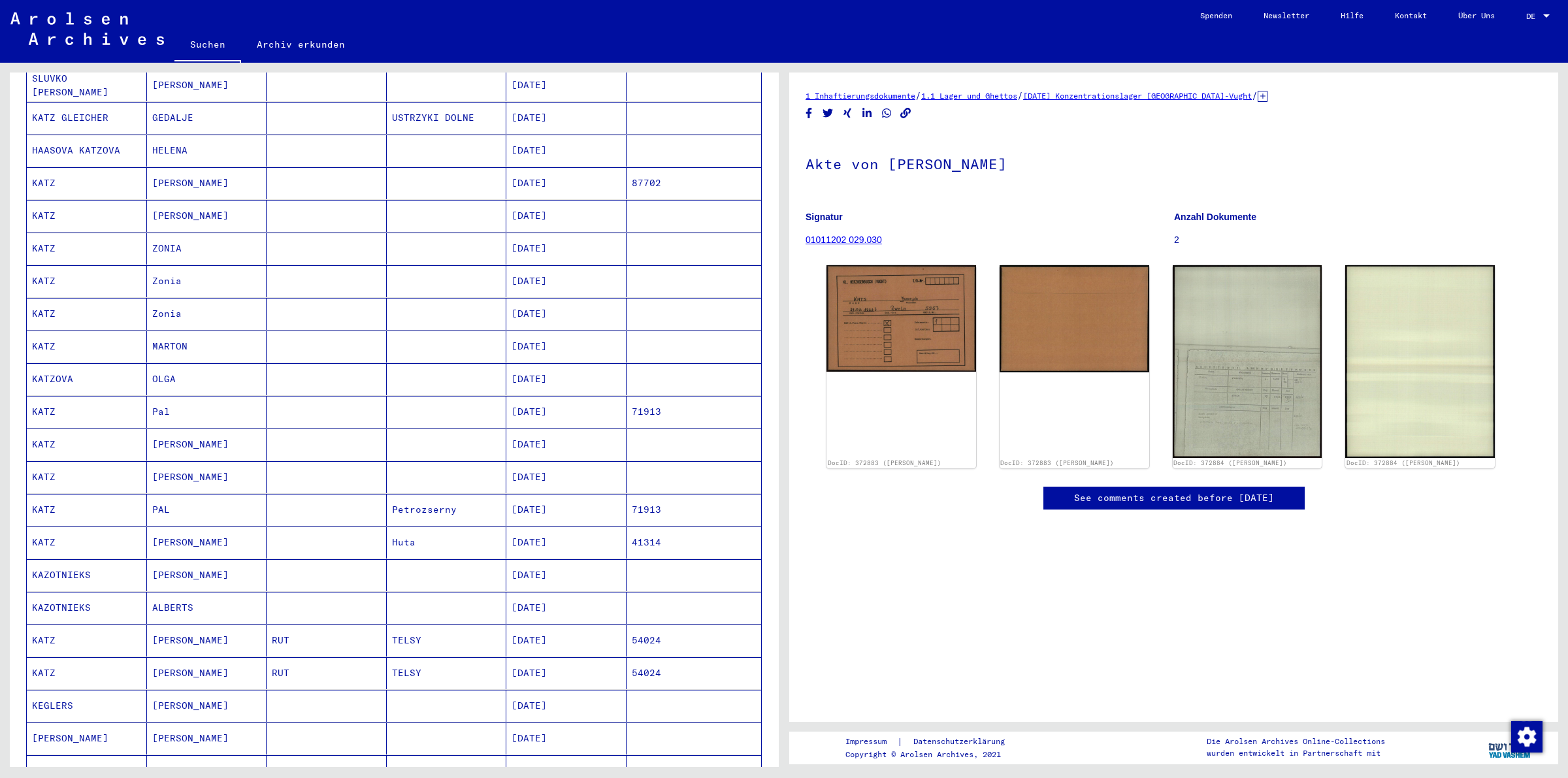
scroll to position [138, 0]
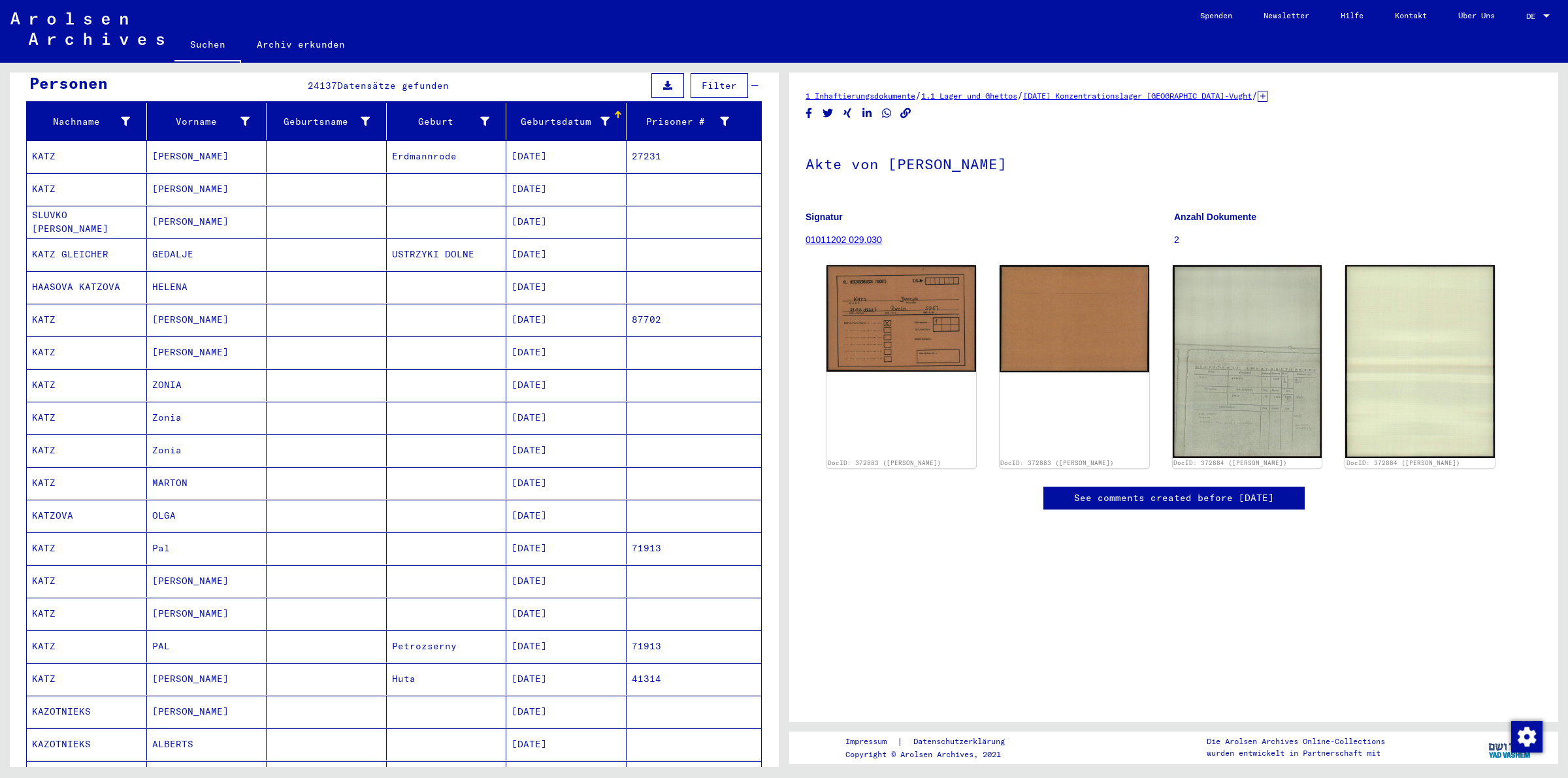
click at [426, 146] on mat-cell "Erdmannrode" at bounding box center [447, 156] width 120 height 32
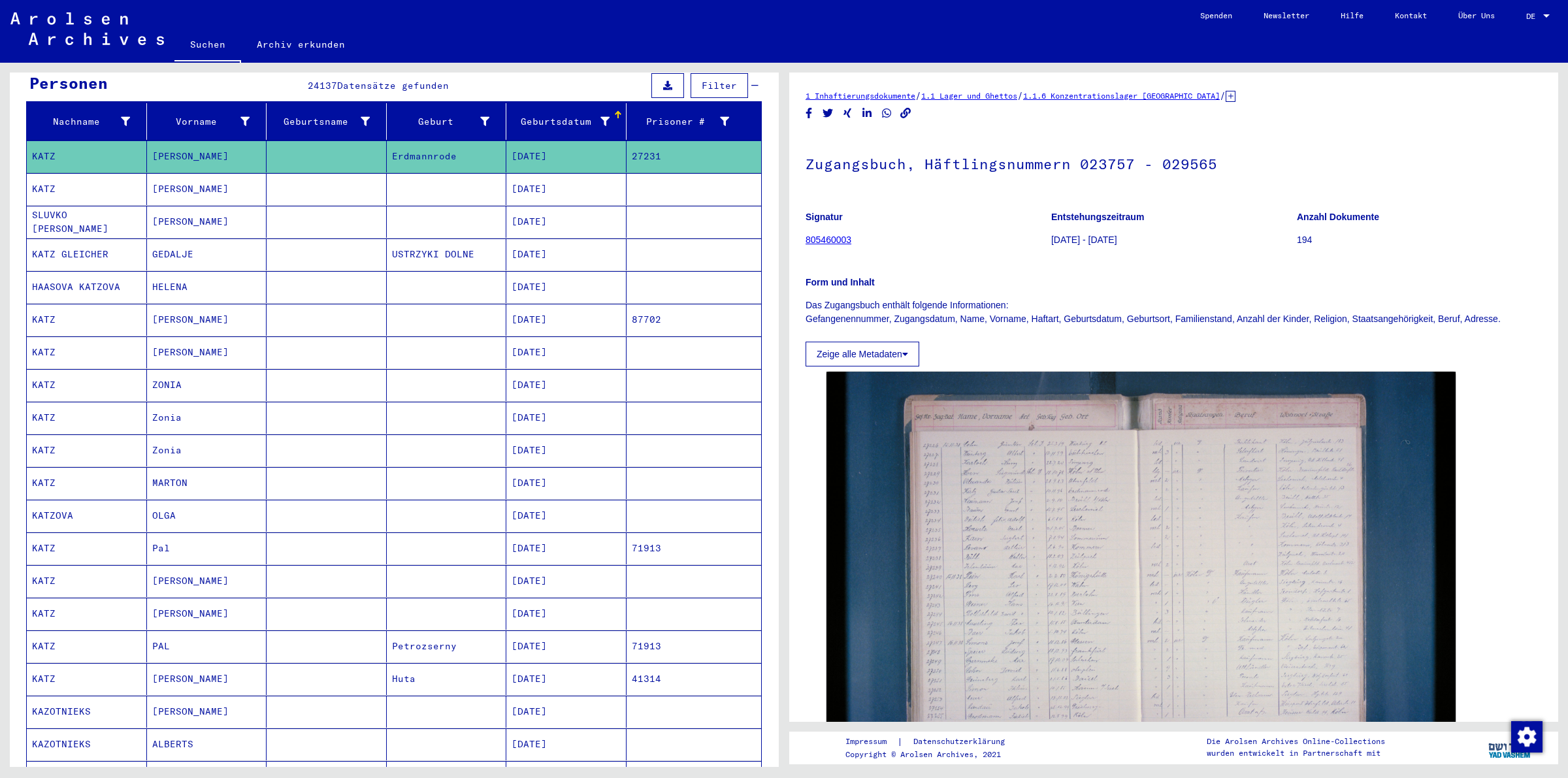
click at [1539, 15] on span "DE" at bounding box center [1534, 16] width 15 height 9
click at [1520, 25] on span "English" at bounding box center [1514, 23] width 32 height 10
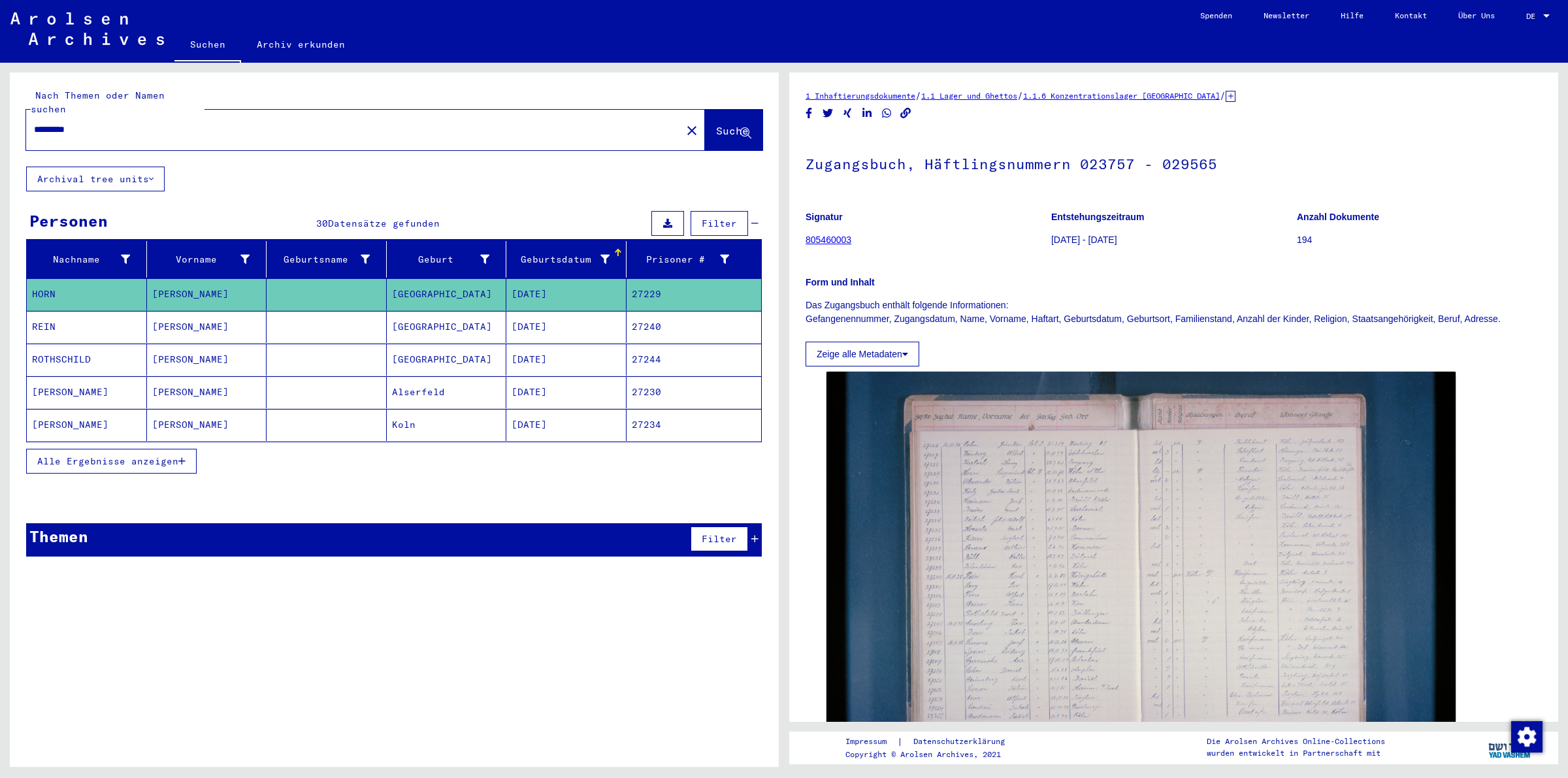
type input "****"
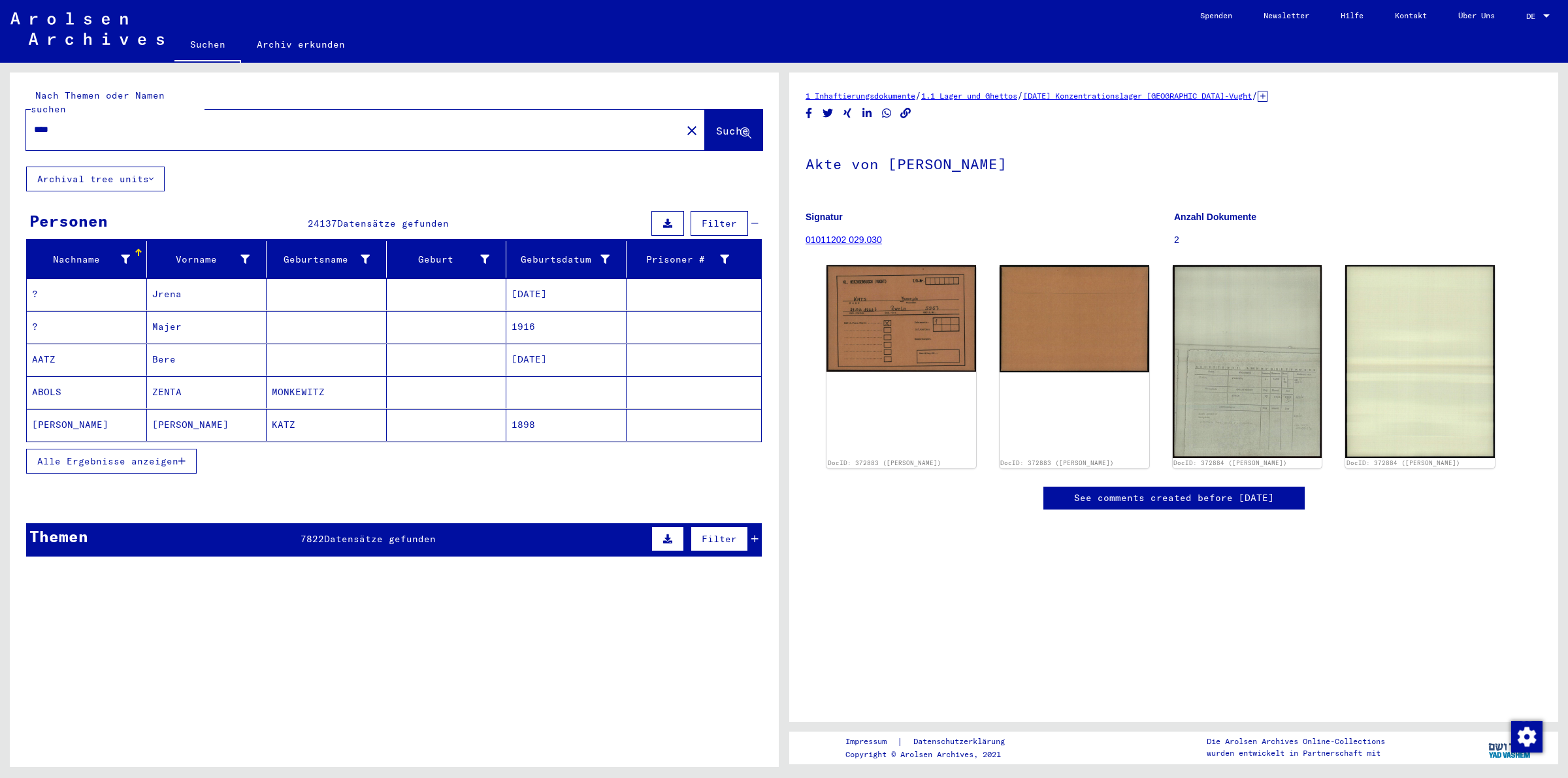
click at [106, 455] on span "Alle Ergebnisse anzeigen" at bounding box center [108, 461] width 141 height 12
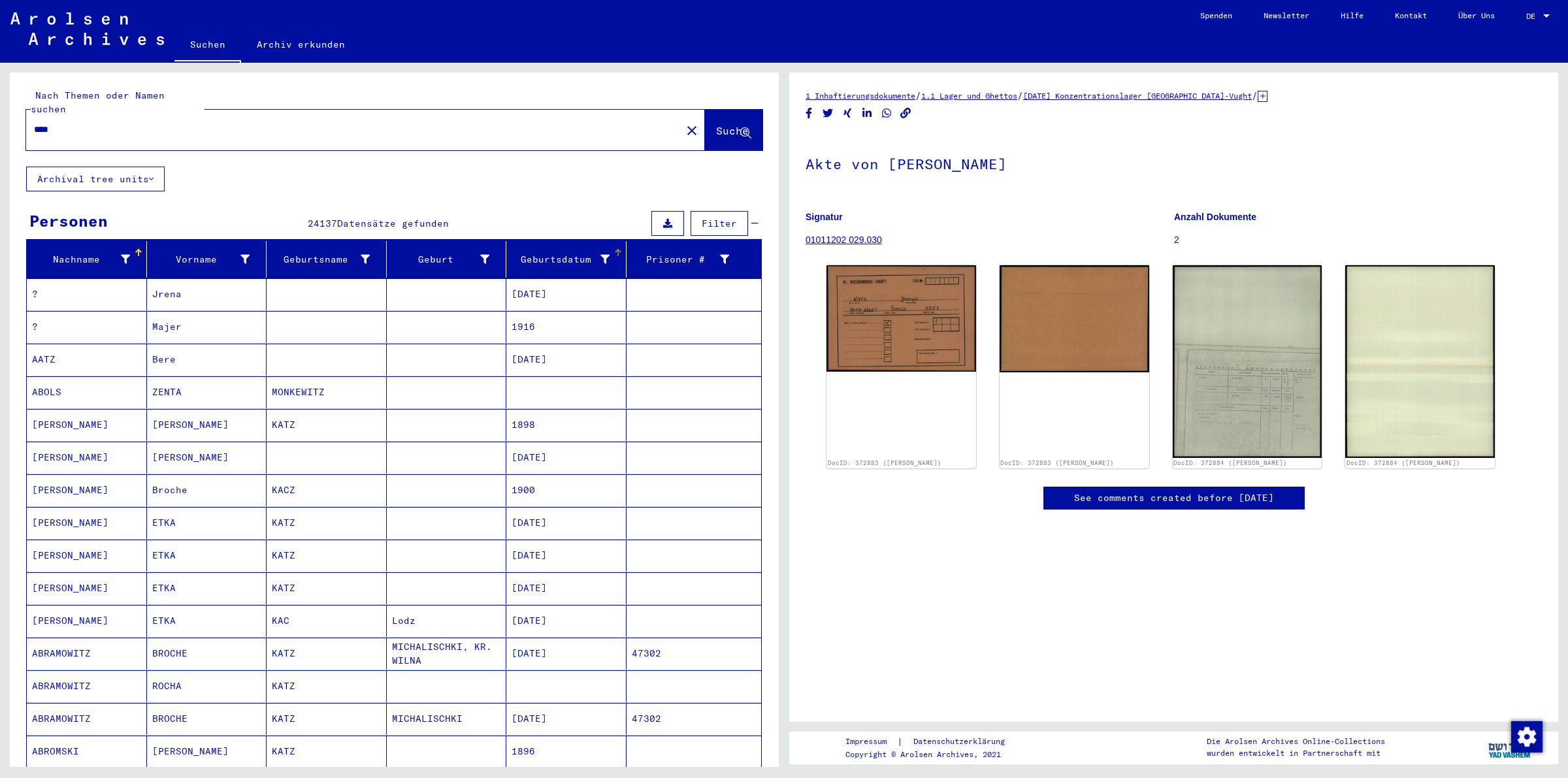
click at [608, 241] on mat-header-cell "Geburtsdatum" at bounding box center [566, 260] width 120 height 37
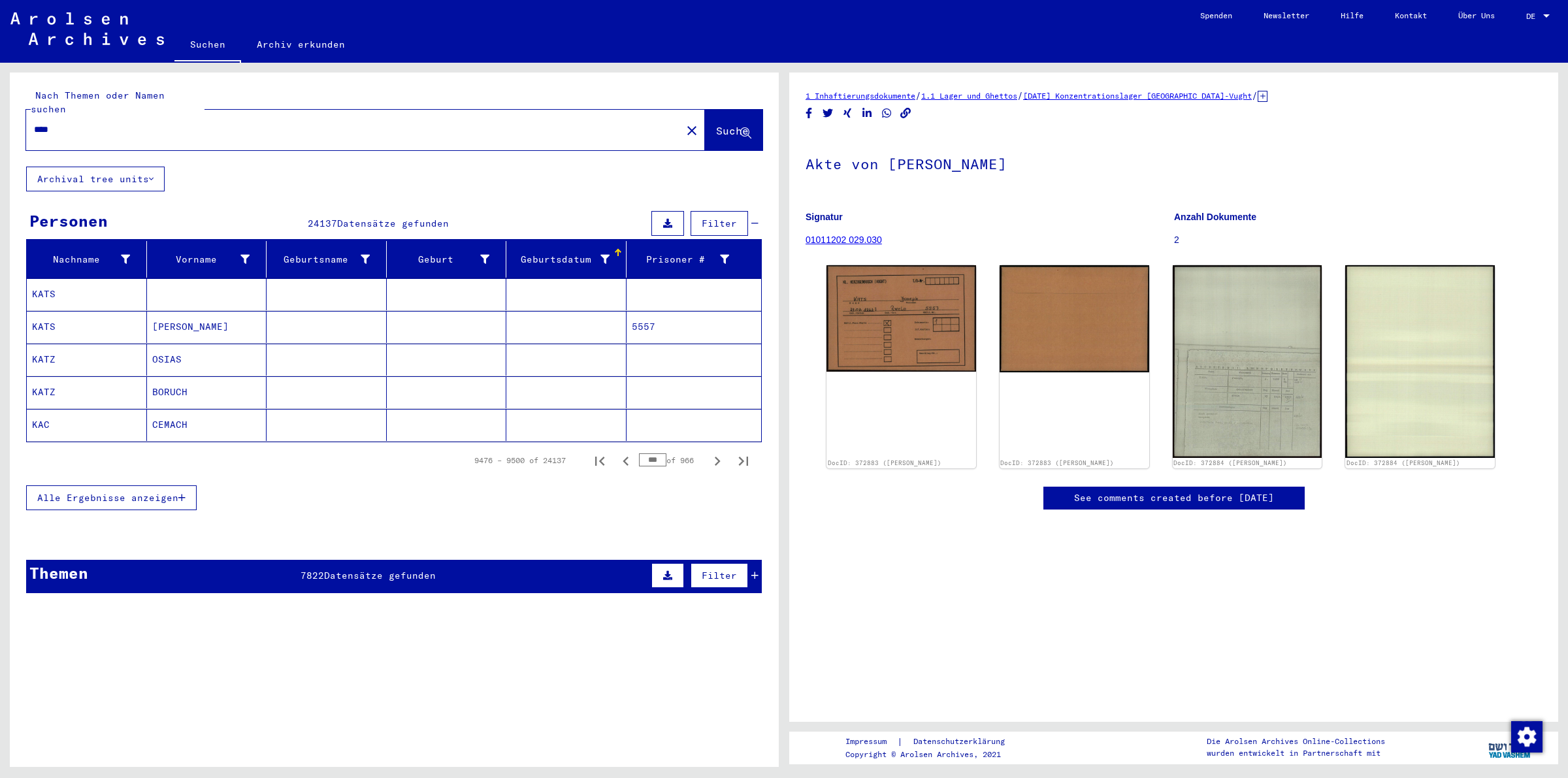
click at [295, 414] on mat-cell at bounding box center [327, 425] width 120 height 32
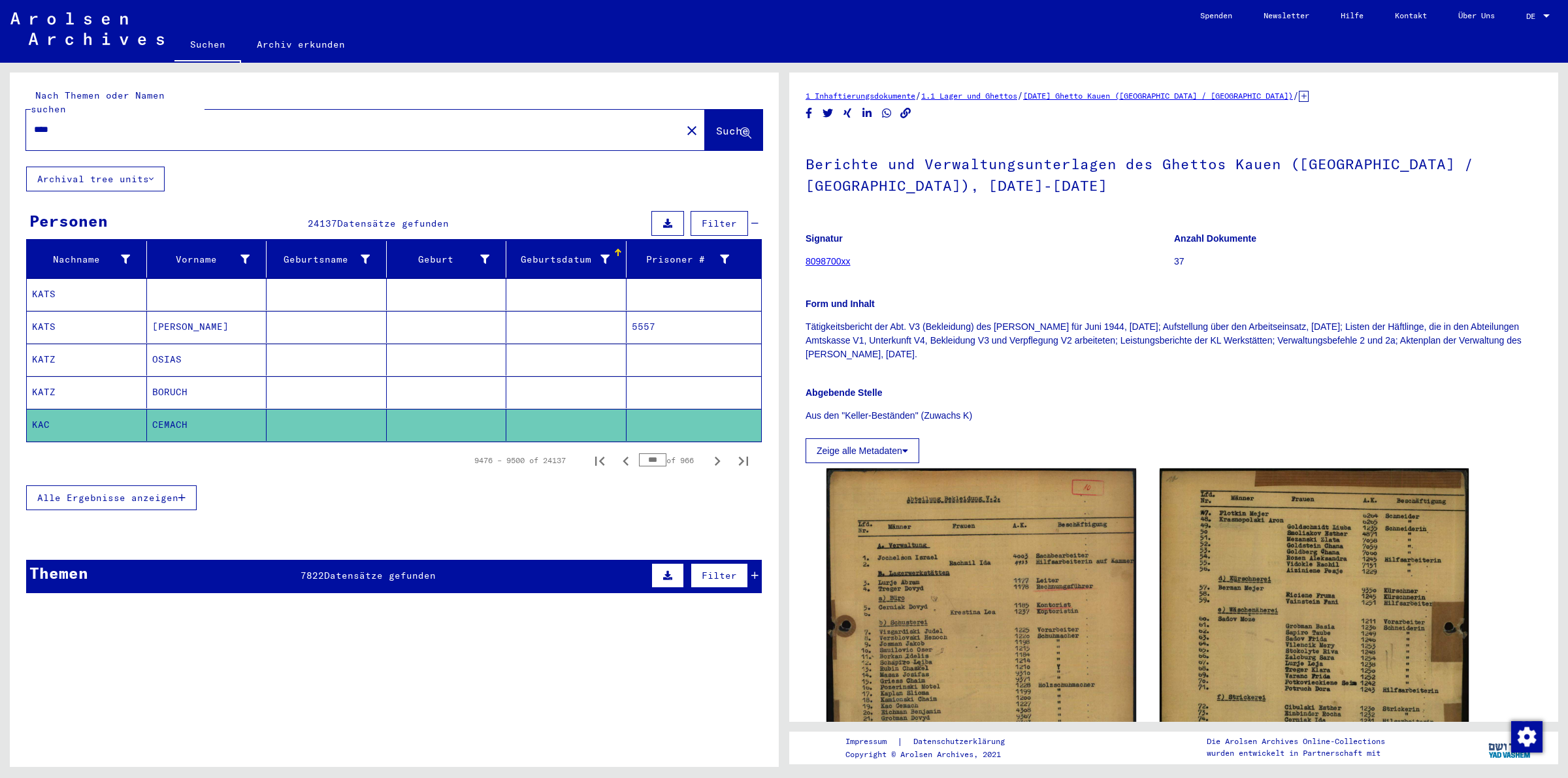
click at [1299, 96] on icon at bounding box center [1303, 96] width 10 height 11
